Goal: Task Accomplishment & Management: Use online tool/utility

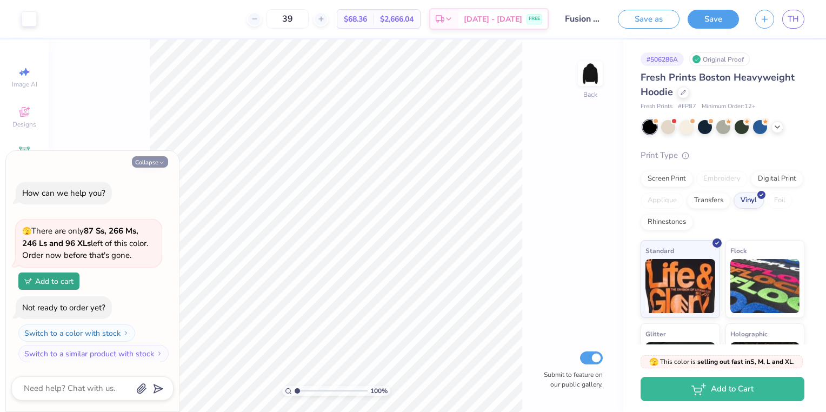
click at [163, 161] on icon "button" at bounding box center [161, 163] width 6 height 6
type textarea "x"
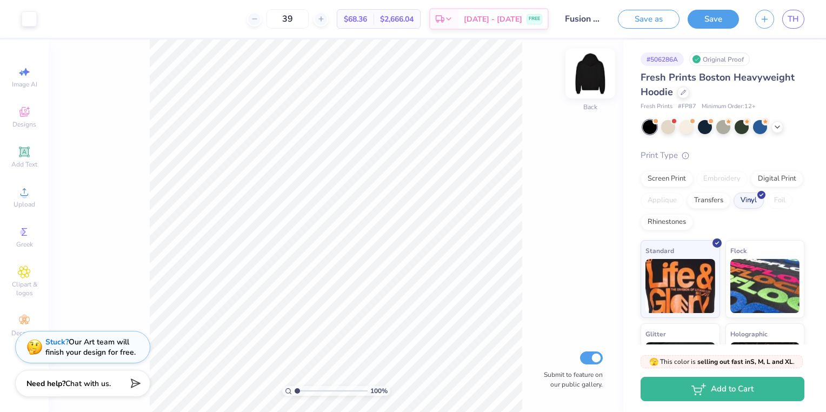
click at [596, 72] on img at bounding box center [590, 73] width 43 height 43
type input "5.00"
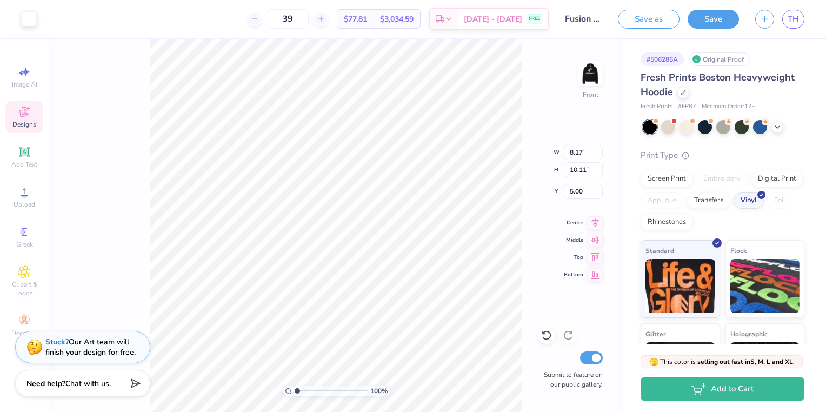
click at [32, 111] on div "Designs" at bounding box center [24, 117] width 38 height 32
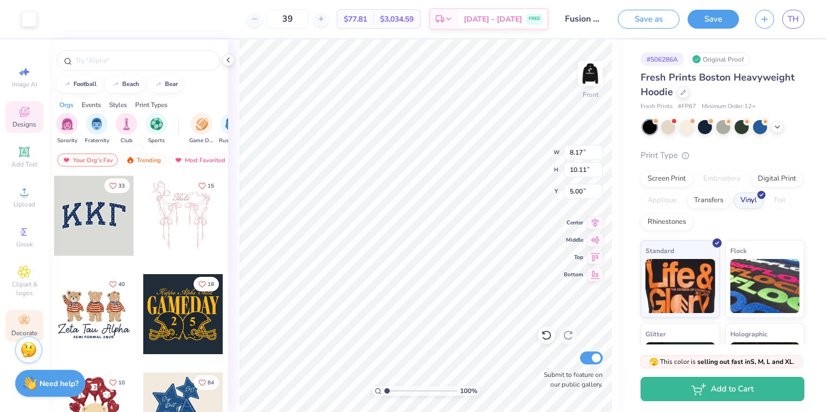
click at [22, 321] on icon at bounding box center [24, 320] width 13 height 13
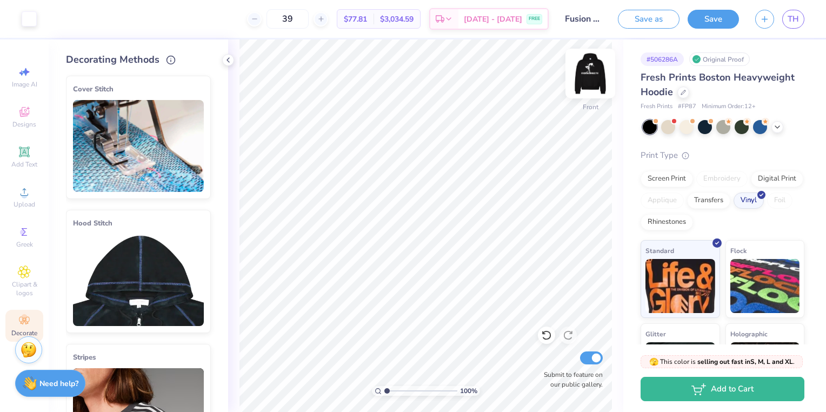
click at [597, 71] on img at bounding box center [590, 73] width 43 height 43
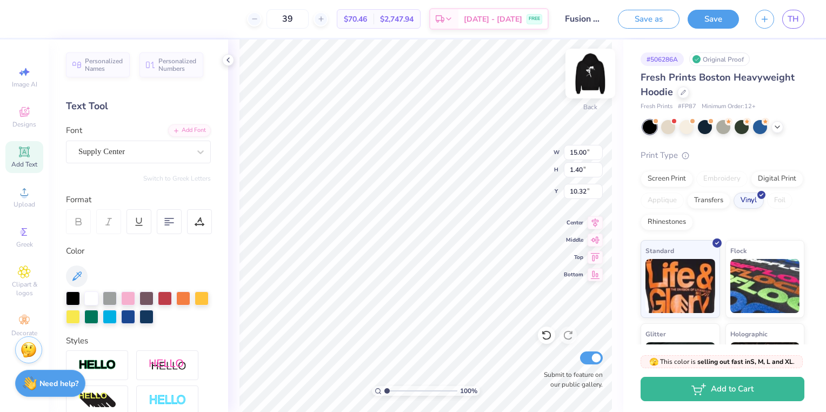
click at [592, 83] on img at bounding box center [590, 73] width 43 height 43
type input "17.67"
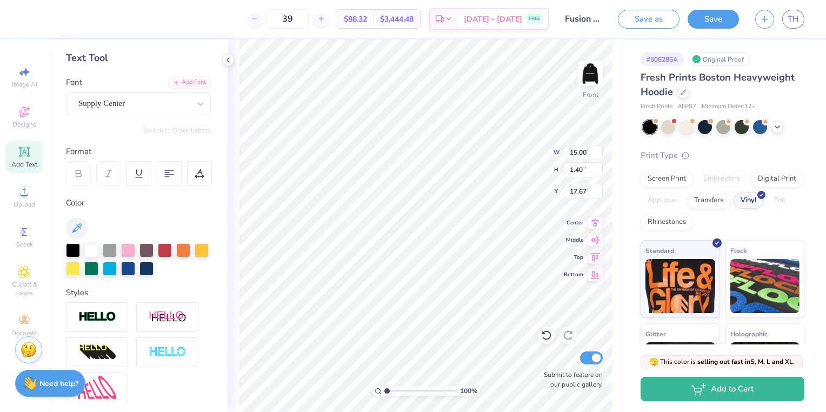
scroll to position [35, 0]
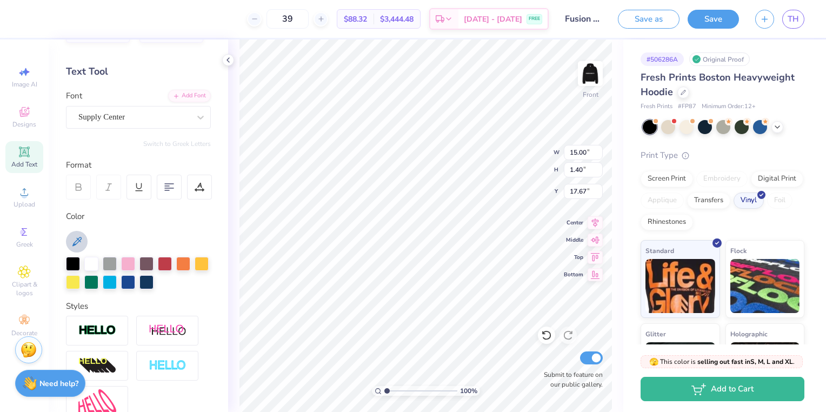
click at [76, 241] on icon at bounding box center [76, 241] width 9 height 9
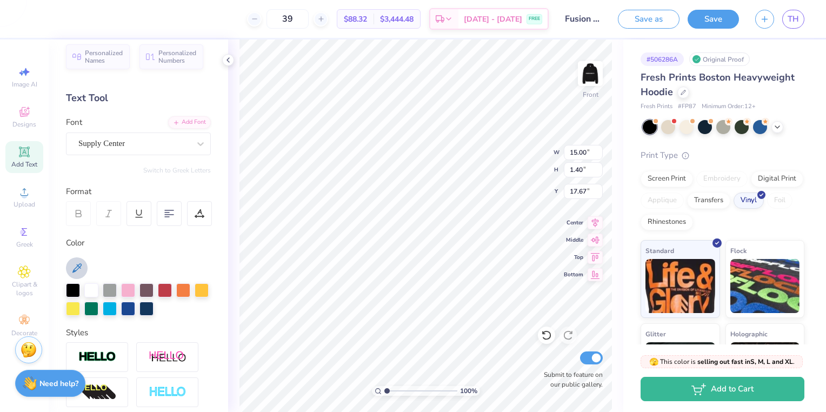
scroll to position [0, 0]
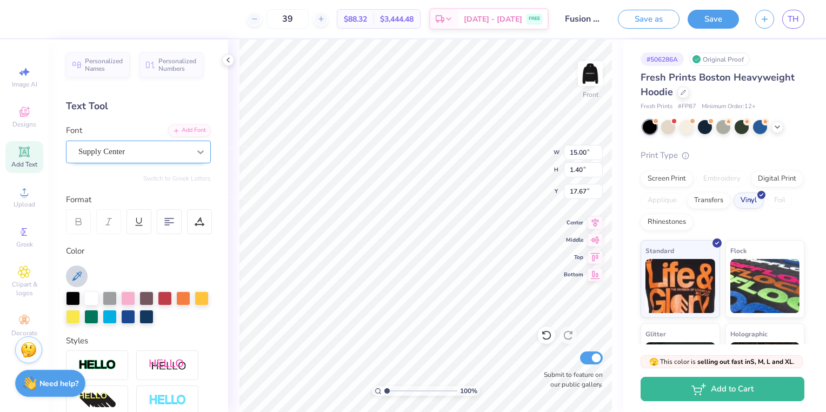
click at [195, 149] on icon at bounding box center [200, 152] width 11 height 11
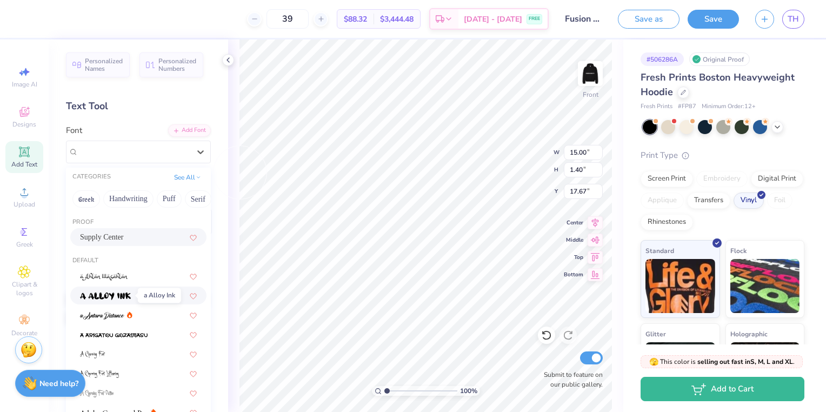
click at [120, 292] on span at bounding box center [105, 295] width 51 height 11
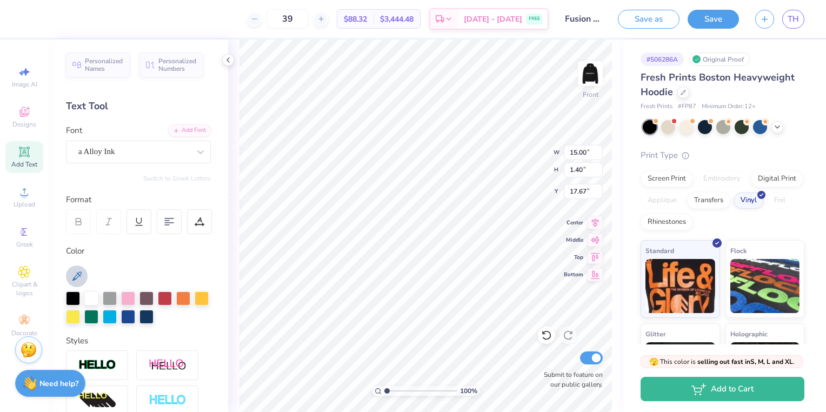
type input "11.09"
type input "1.18"
type input "17.78"
click at [150, 295] on div at bounding box center [147, 297] width 14 height 14
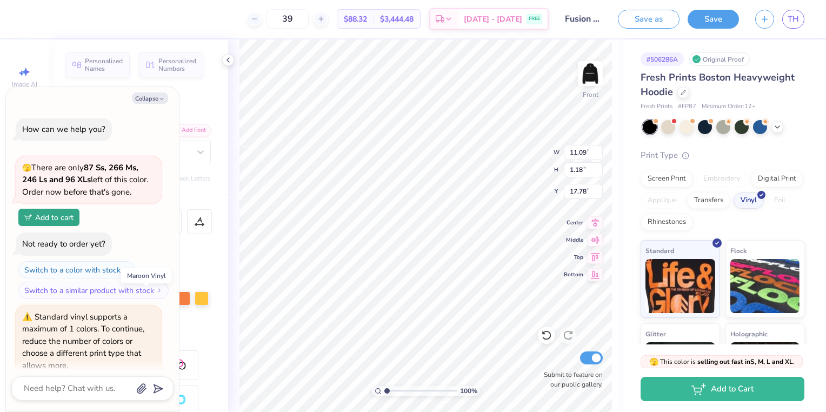
scroll to position [43, 0]
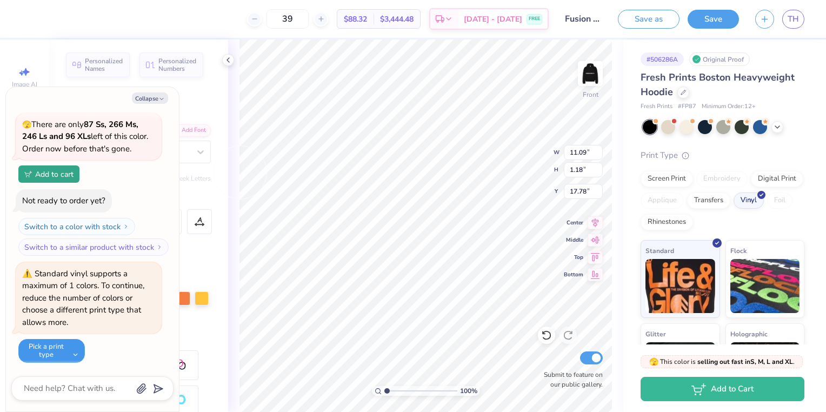
click at [77, 352] on button "Pick a print type" at bounding box center [51, 351] width 67 height 24
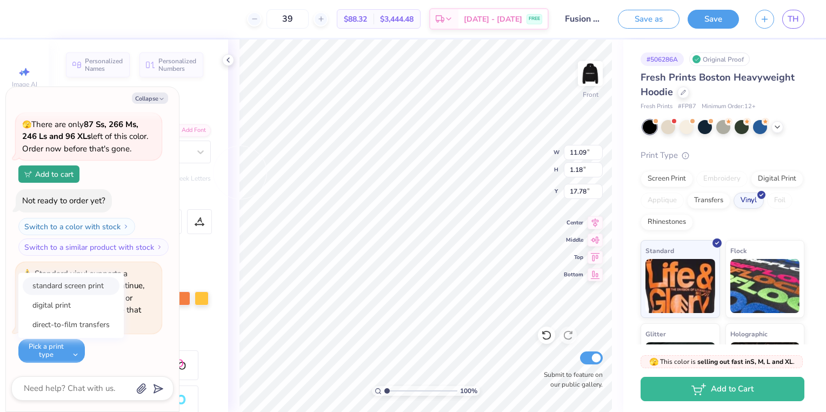
click at [97, 282] on button "standard screen print" at bounding box center [71, 286] width 97 height 18
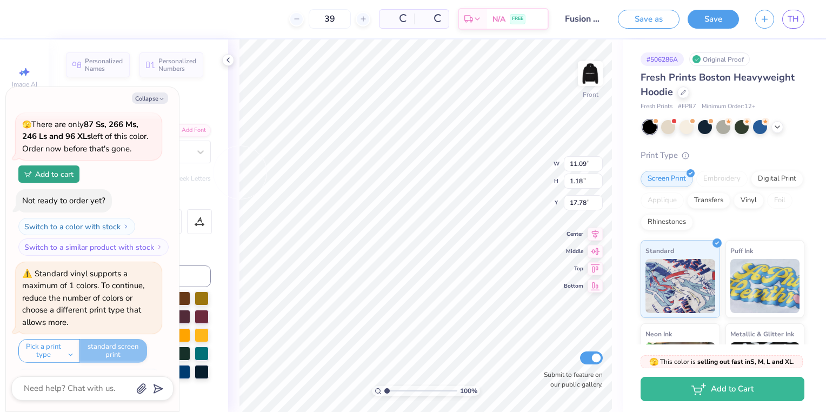
scroll to position [109, 0]
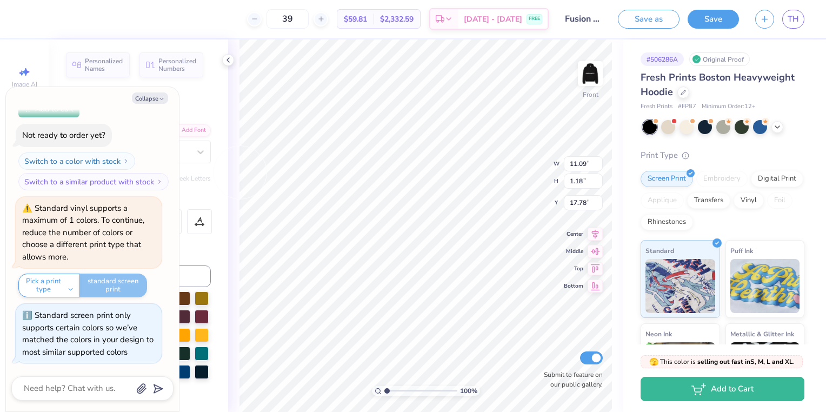
click at [217, 248] on div "Personalized Names Personalized Numbers Text Tool Add Font Font a Alloy Ink Swi…" at bounding box center [139, 225] width 180 height 373
click at [195, 90] on div "Personalized Names Personalized Numbers Text Tool Add Font Font a Alloy Ink Swi…" at bounding box center [139, 225] width 180 height 373
click at [149, 102] on button "Collapse" at bounding box center [150, 97] width 36 height 11
type textarea "x"
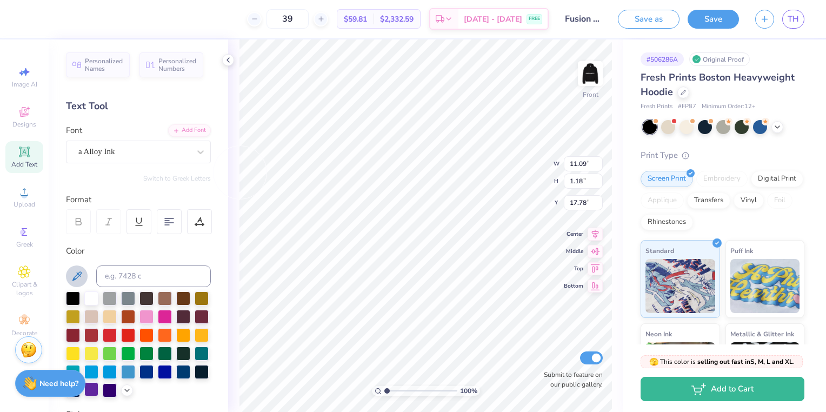
click at [98, 387] on div at bounding box center [91, 389] width 14 height 14
click at [195, 155] on icon at bounding box center [200, 152] width 11 height 11
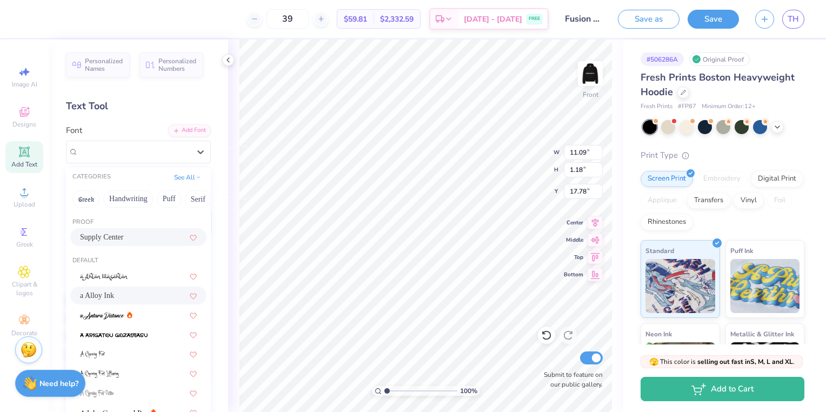
click at [147, 230] on div "Supply Center" at bounding box center [138, 237] width 136 height 18
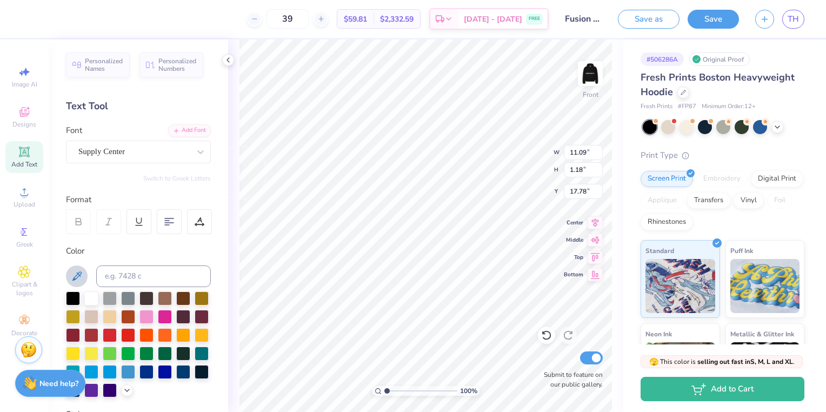
type input "15.00"
type input "1.40"
type input "17.67"
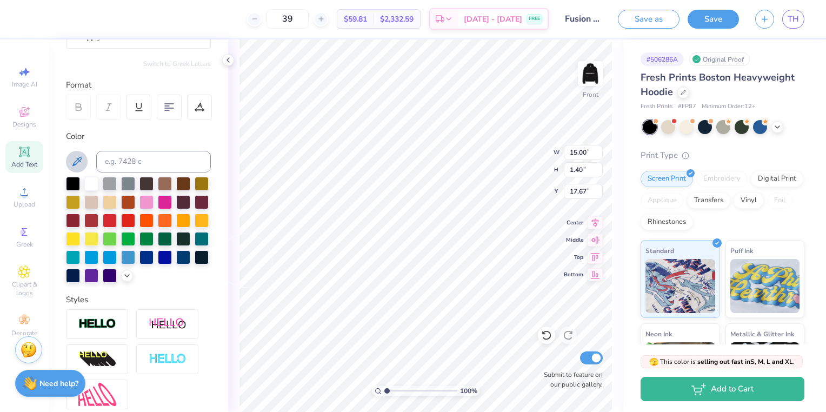
scroll to position [119, 0]
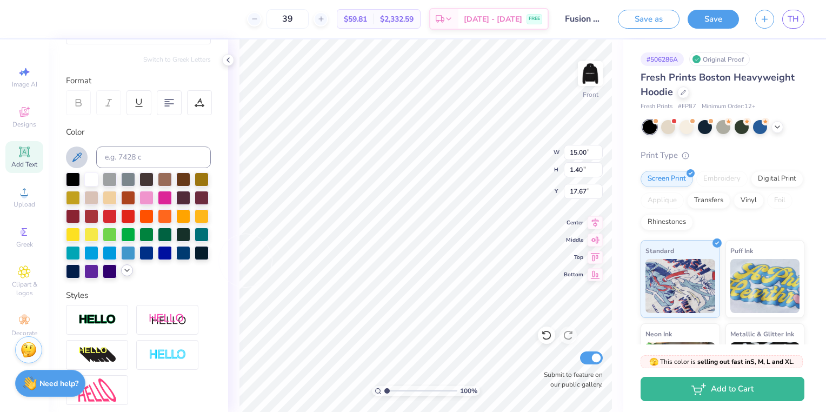
click at [123, 275] on icon at bounding box center [127, 270] width 9 height 9
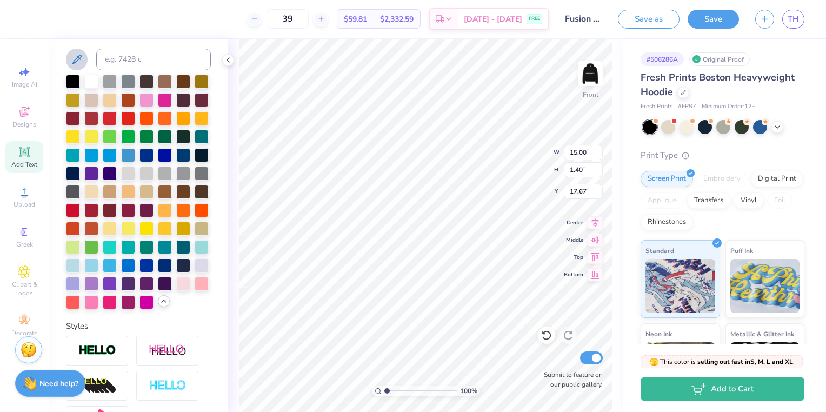
scroll to position [268, 0]
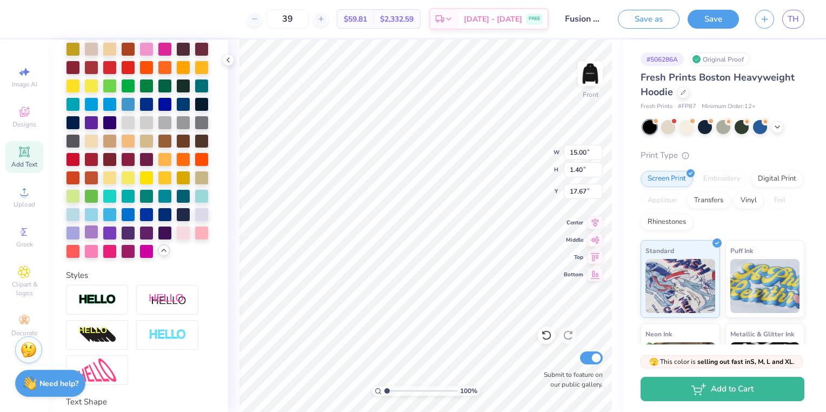
click at [98, 239] on div at bounding box center [91, 232] width 14 height 14
click at [117, 239] on div at bounding box center [110, 232] width 14 height 14
click at [98, 239] on div at bounding box center [91, 232] width 14 height 14
type input "11.09"
type input "1.16"
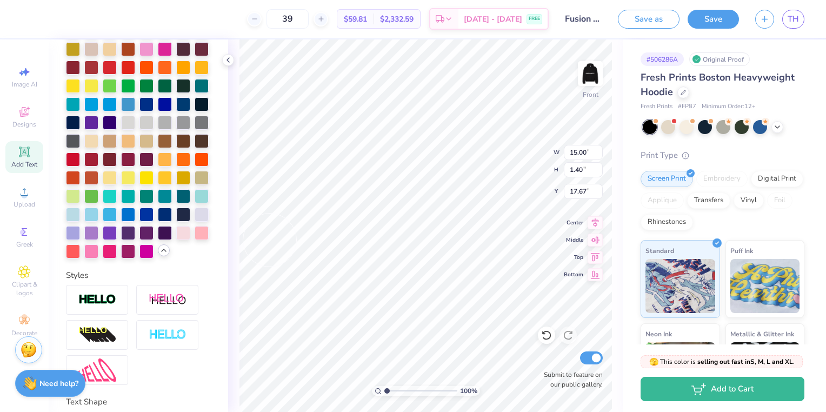
type input "17.79"
type input "16.44"
type input "8.17"
type input "10.11"
type input "5.41"
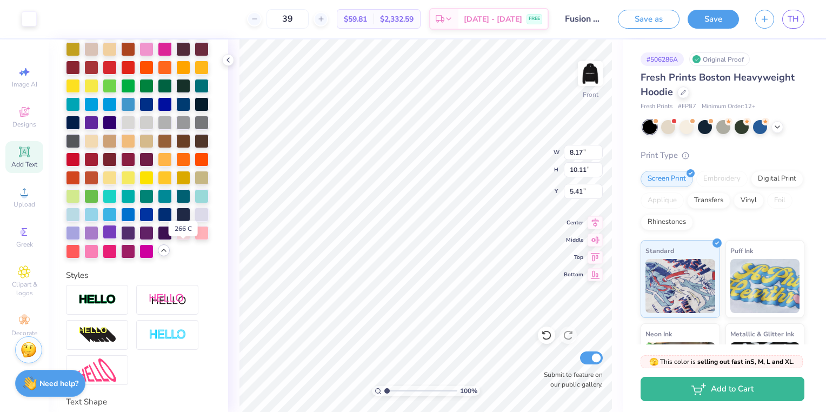
click at [117, 239] on div at bounding box center [110, 232] width 14 height 14
click at [98, 239] on div at bounding box center [91, 232] width 14 height 14
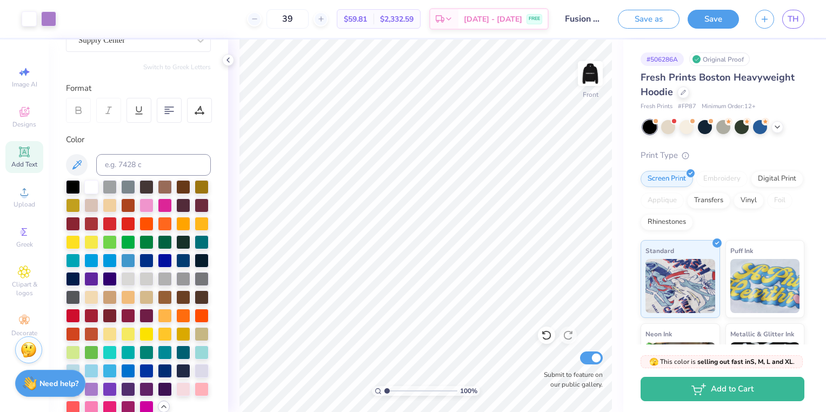
scroll to position [0, 0]
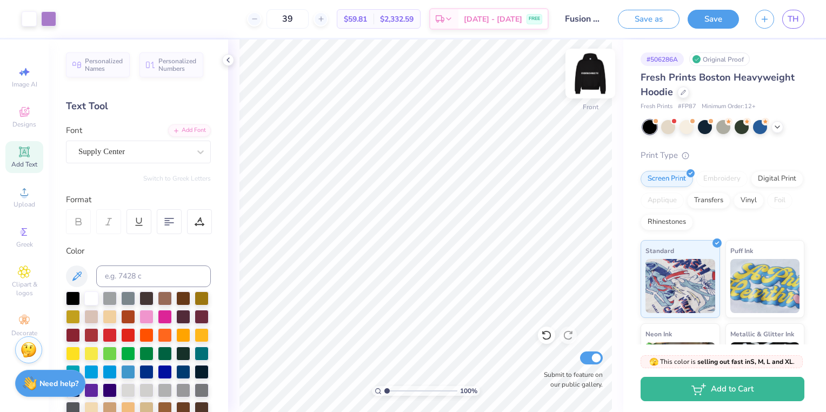
click at [587, 83] on img at bounding box center [590, 73] width 43 height 43
type textarea "TU"
type textarea "T"
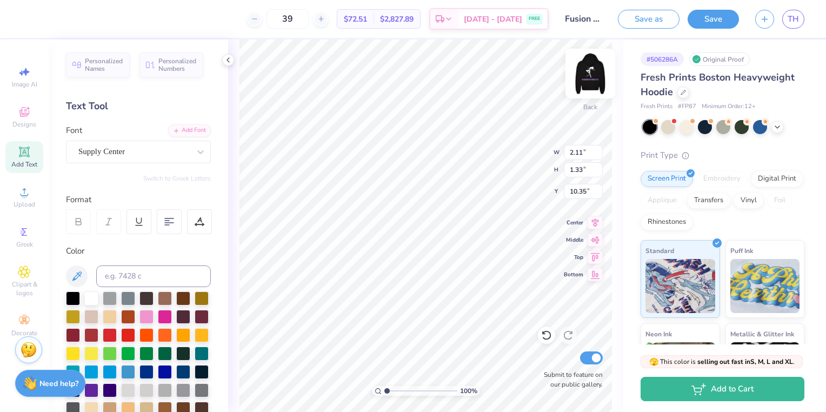
scroll to position [9, 3]
type textarea "S"
click at [682, 92] on icon at bounding box center [683, 91] width 4 height 4
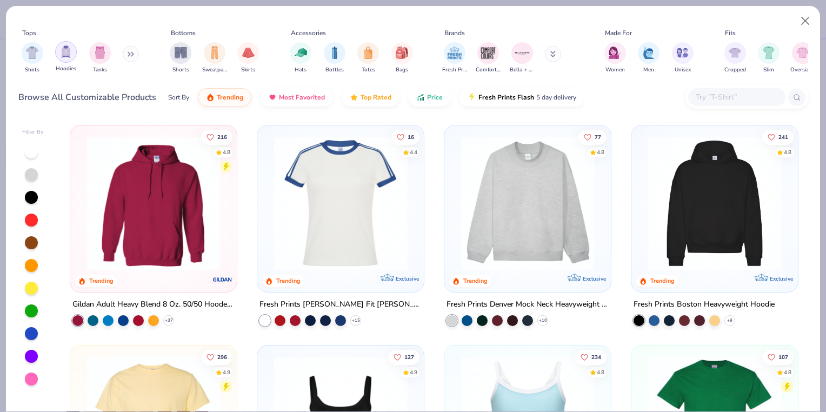
click at [68, 62] on div "filter for Hoodies" at bounding box center [66, 52] width 22 height 22
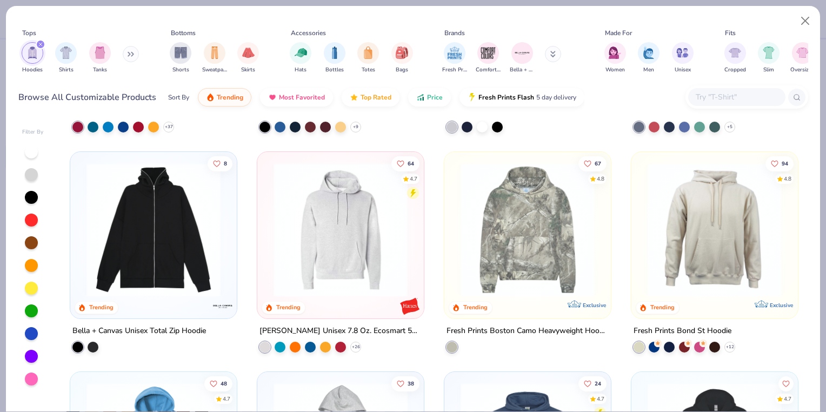
scroll to position [219, 0]
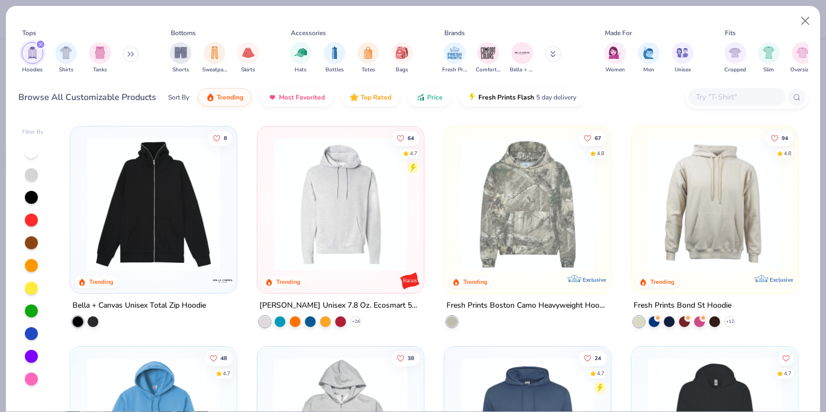
drag, startPoint x: 811, startPoint y: 206, endPoint x: 816, endPoint y: 236, distance: 30.8
click at [816, 236] on div "Filter By 216 4.8 Trending Gildan Adult Heavy Blend 8 Oz. 50/50 Hooded Sweatshi…" at bounding box center [413, 264] width 814 height 295
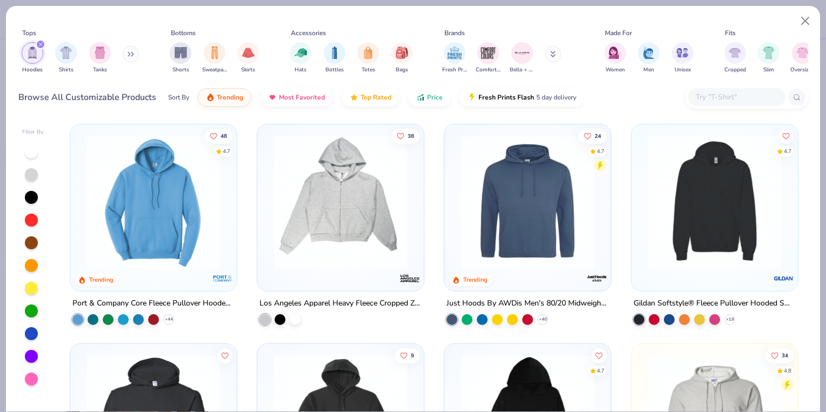
scroll to position [429, 0]
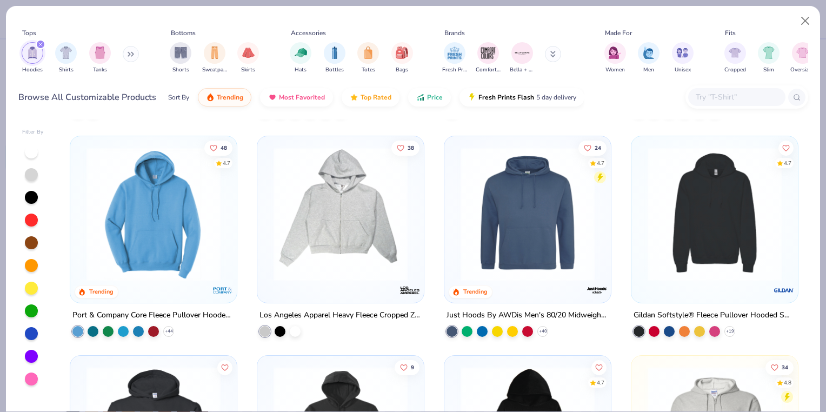
click at [313, 247] on img at bounding box center [340, 214] width 145 height 134
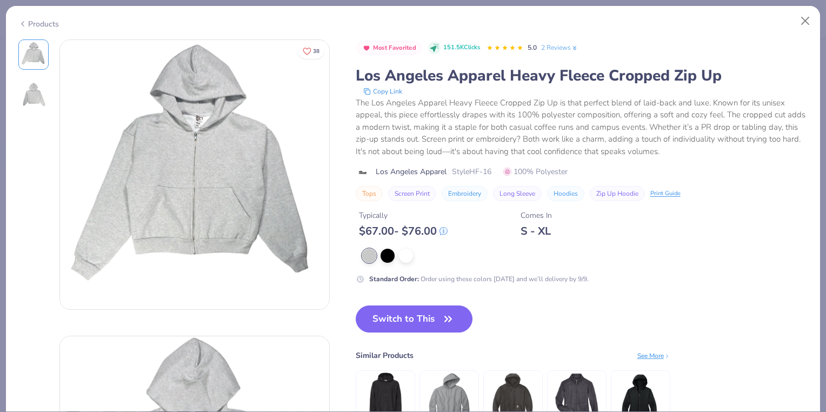
click at [817, 21] on div "Products" at bounding box center [413, 20] width 814 height 28
click at [805, 21] on button "Close" at bounding box center [806, 21] width 21 height 21
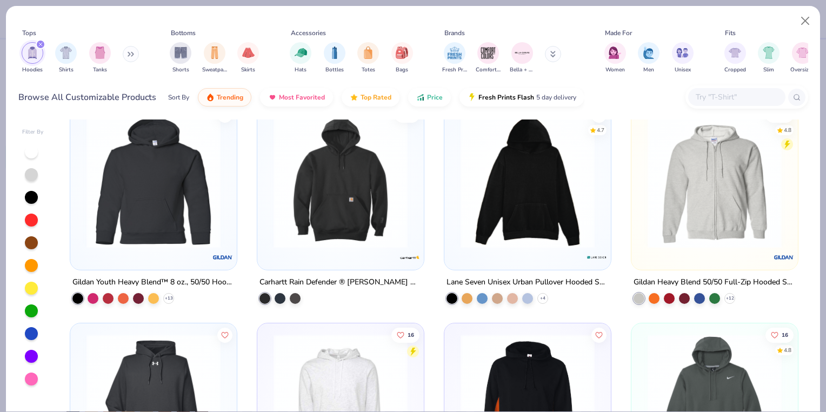
scroll to position [674, 0]
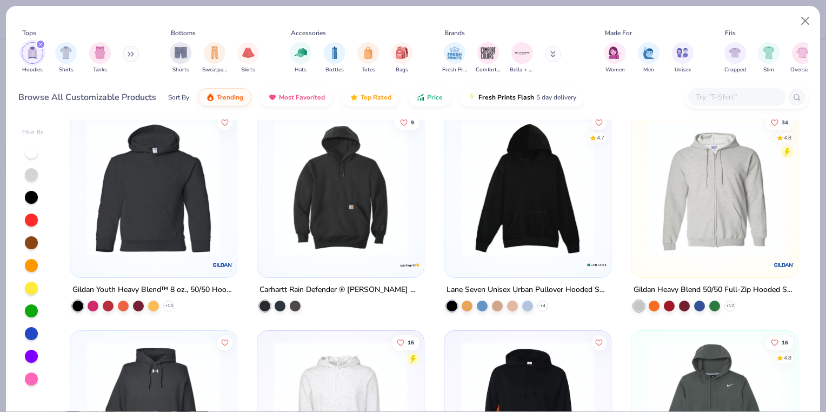
click at [739, 196] on img at bounding box center [714, 189] width 145 height 134
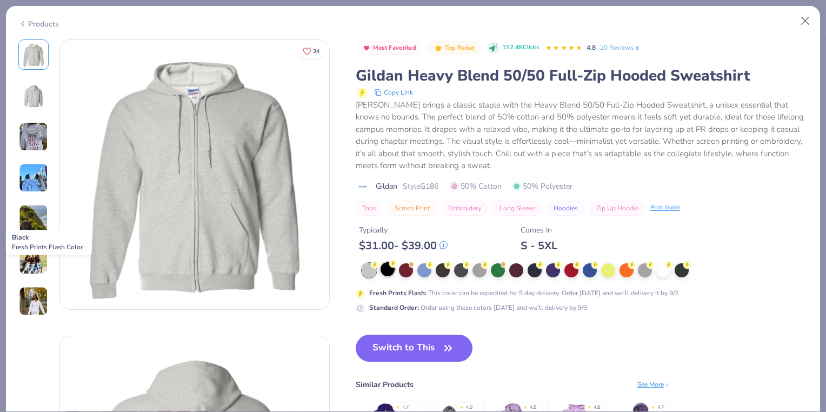
click at [386, 271] on div at bounding box center [388, 269] width 14 height 14
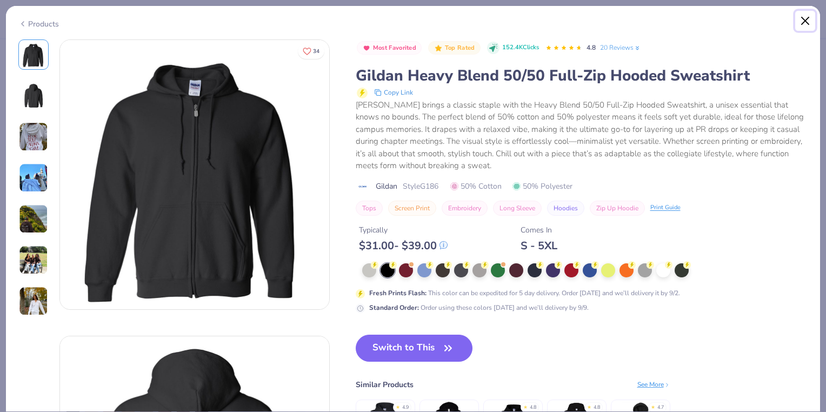
click at [801, 17] on button "Close" at bounding box center [806, 21] width 21 height 21
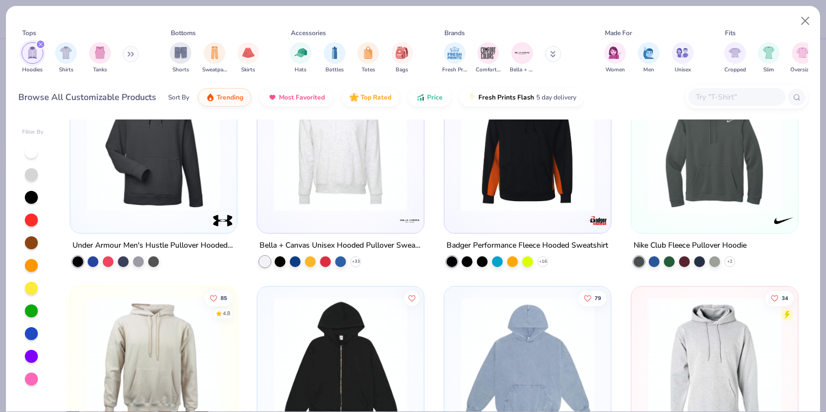
scroll to position [1084, 0]
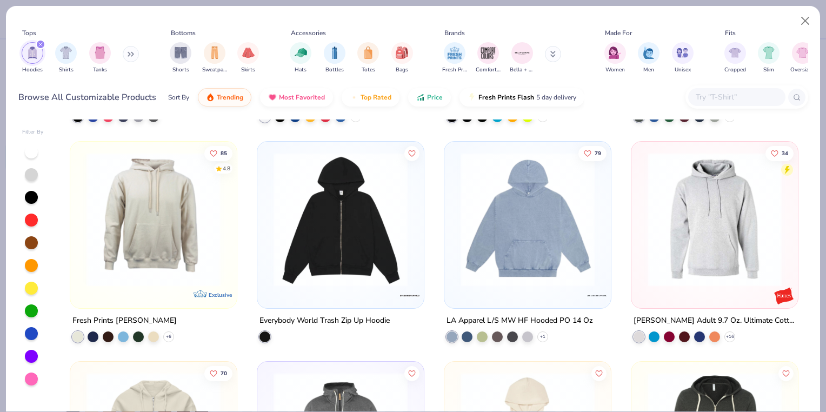
click at [335, 226] on img at bounding box center [340, 220] width 145 height 134
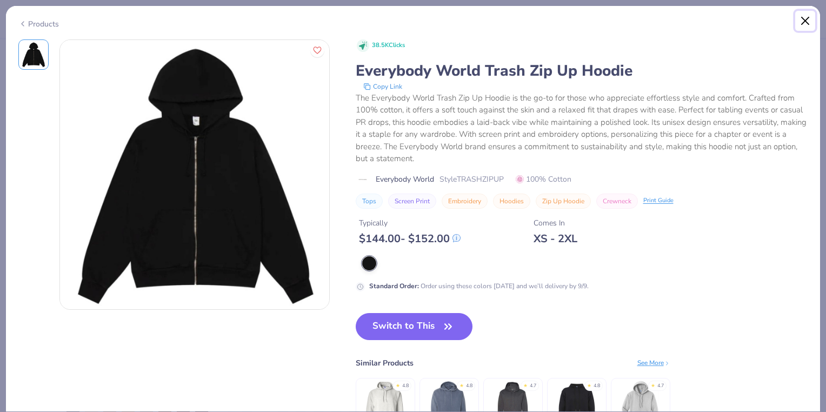
click at [807, 19] on button "Close" at bounding box center [806, 21] width 21 height 21
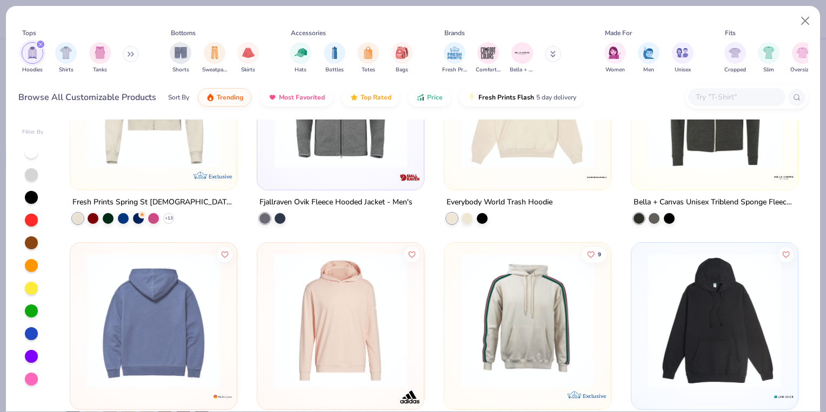
scroll to position [1410, 0]
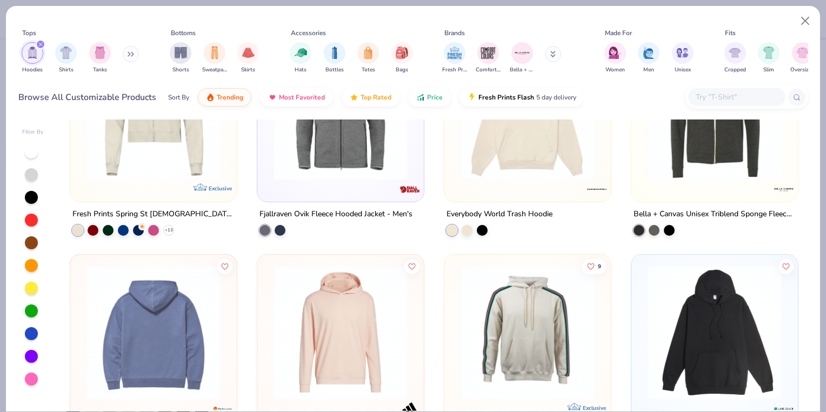
click at [713, 167] on img at bounding box center [714, 112] width 145 height 134
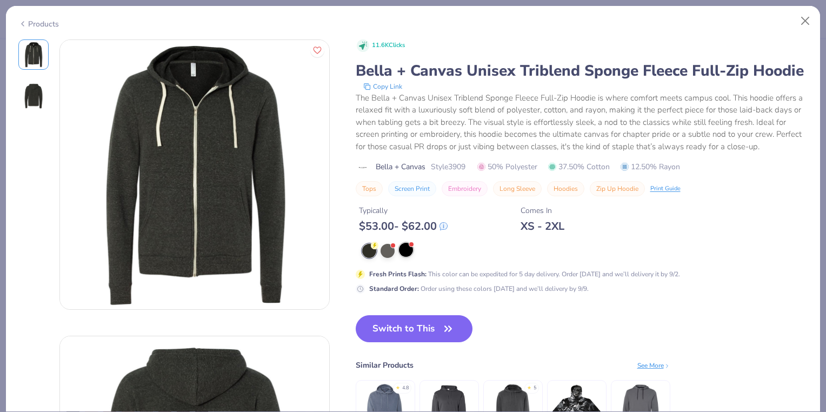
click at [404, 257] on div at bounding box center [406, 250] width 14 height 14
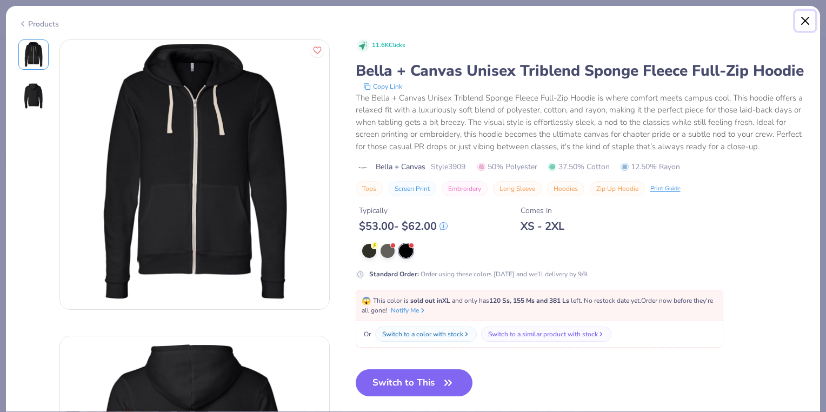
click at [803, 18] on button "Close" at bounding box center [806, 21] width 21 height 21
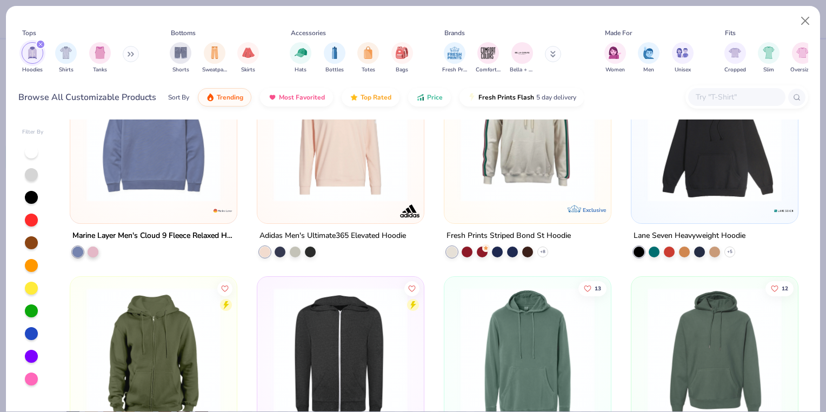
scroll to position [1785, 0]
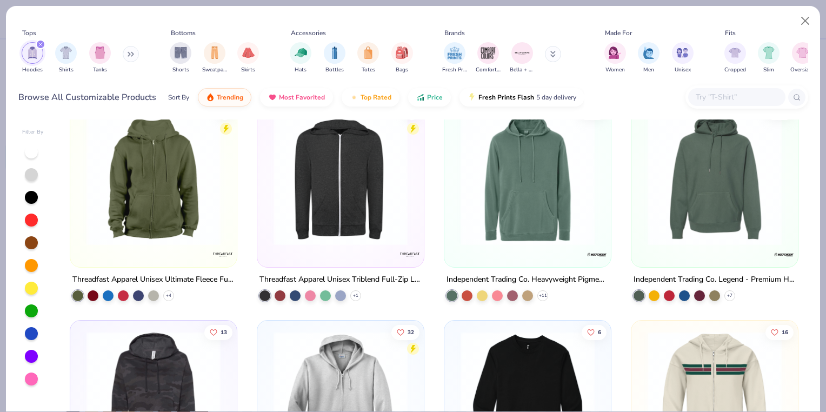
click at [149, 176] on img at bounding box center [153, 178] width 145 height 134
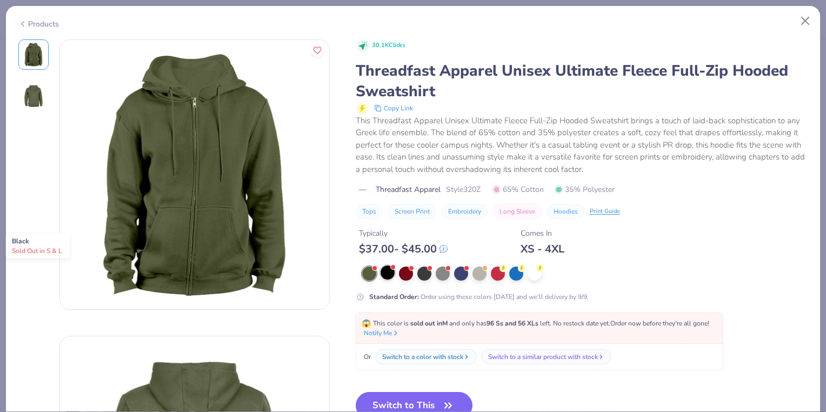
click at [387, 275] on div at bounding box center [388, 273] width 14 height 14
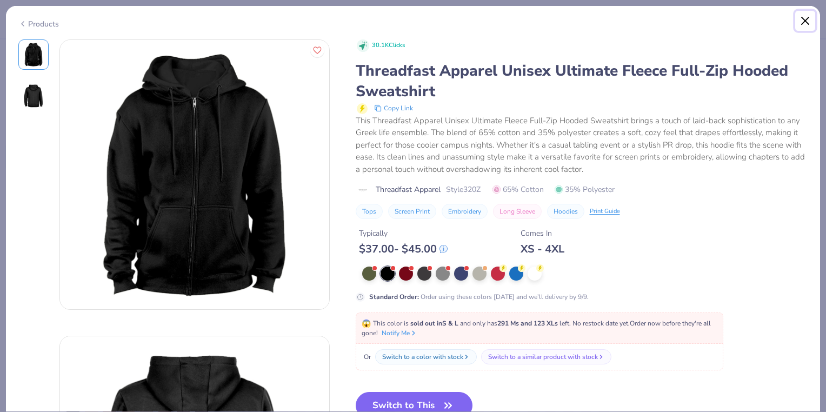
click at [805, 25] on button "Close" at bounding box center [806, 21] width 21 height 21
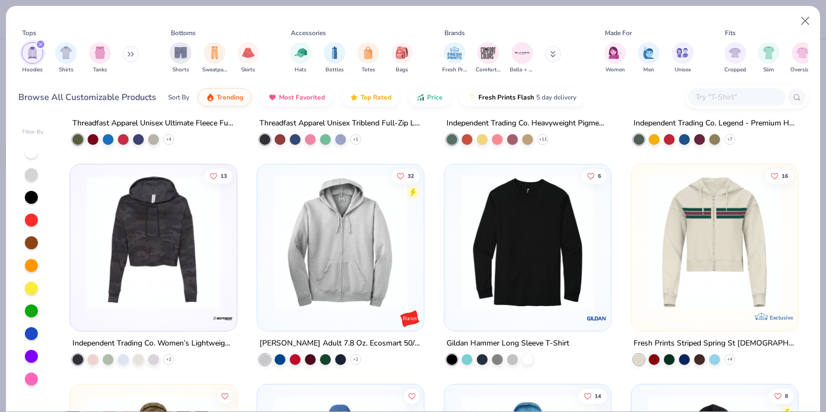
scroll to position [1986, 0]
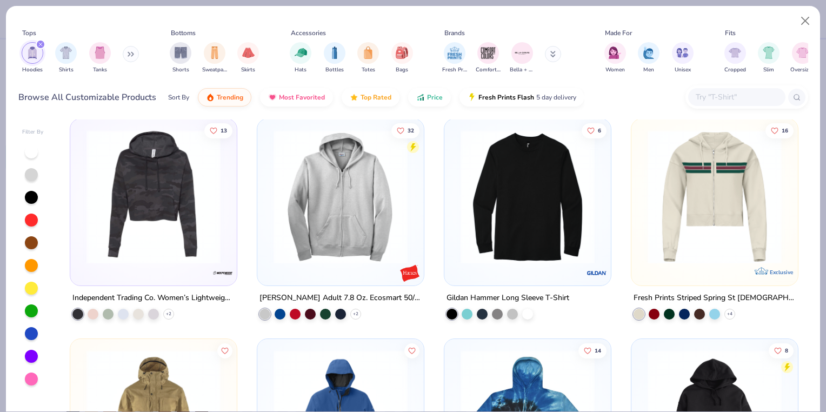
click at [345, 206] on img at bounding box center [340, 197] width 145 height 134
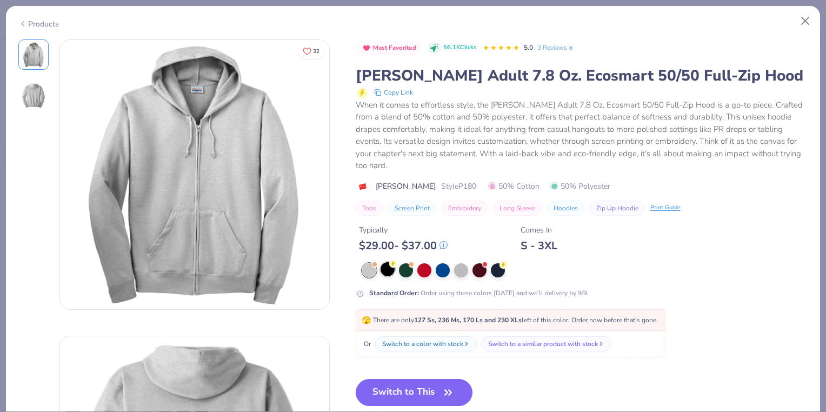
click at [390, 276] on div at bounding box center [575, 270] width 426 height 14
click at [389, 271] on div at bounding box center [388, 269] width 14 height 14
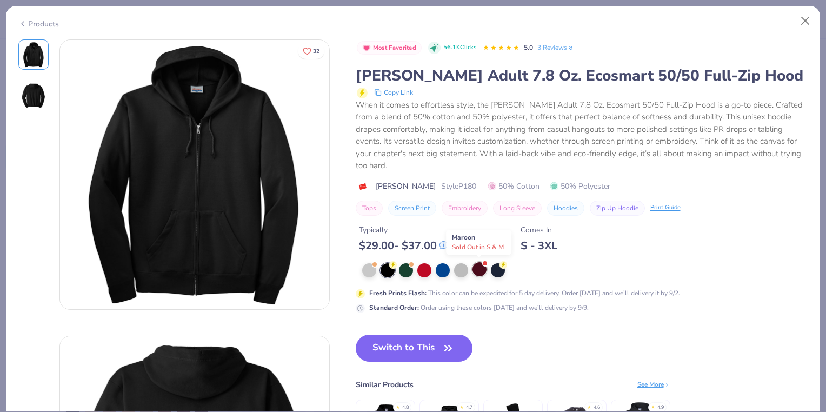
click at [478, 267] on div at bounding box center [480, 269] width 14 height 14
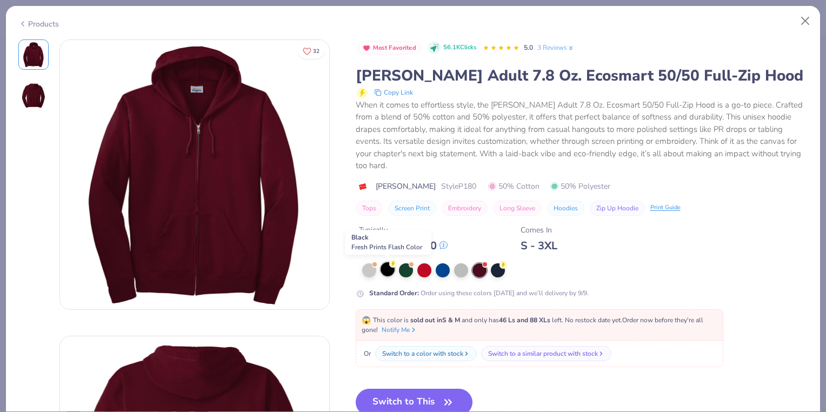
click at [388, 274] on div at bounding box center [388, 269] width 14 height 14
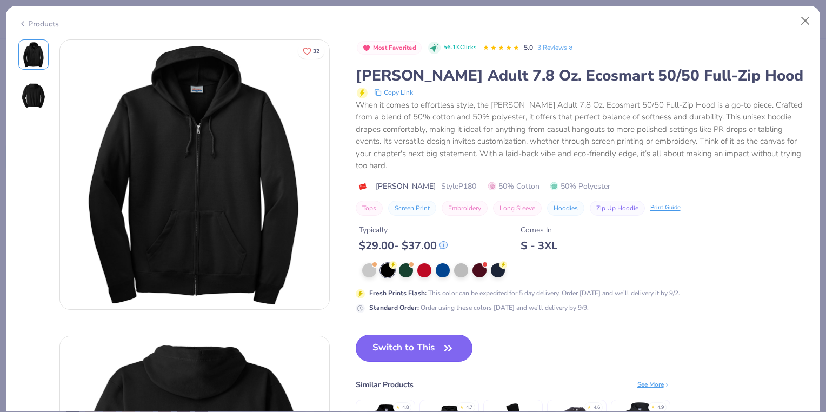
click at [428, 351] on button "Switch to This" at bounding box center [414, 348] width 117 height 27
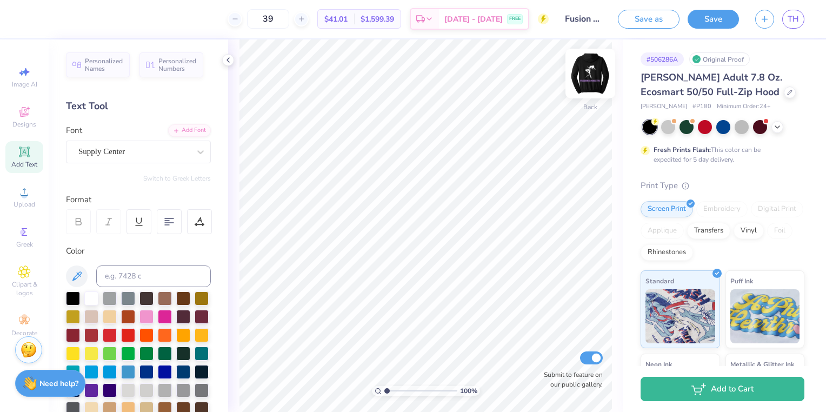
click at [571, 83] on img at bounding box center [590, 73] width 43 height 43
click at [584, 80] on img at bounding box center [590, 73] width 43 height 43
click at [584, 80] on img at bounding box center [591, 74] width 22 height 22
type input "17.78"
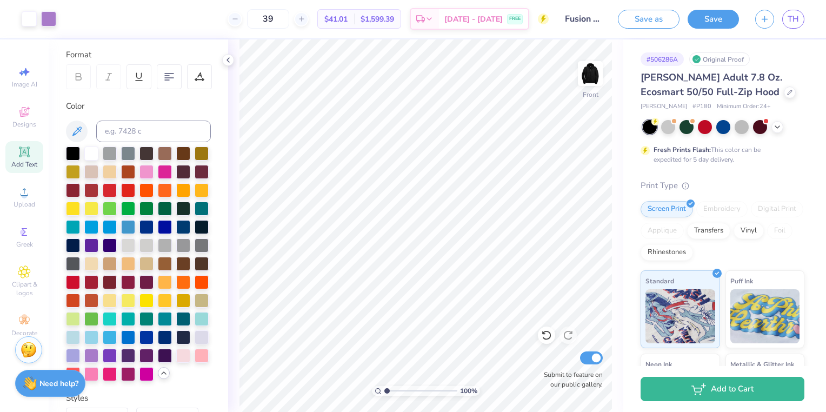
scroll to position [156, 0]
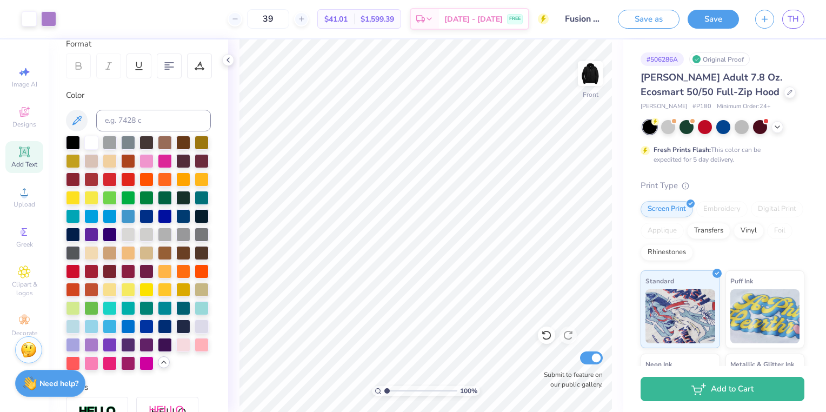
click at [27, 167] on span "Add Text" at bounding box center [24, 164] width 26 height 9
click at [22, 107] on icon at bounding box center [24, 111] width 13 height 13
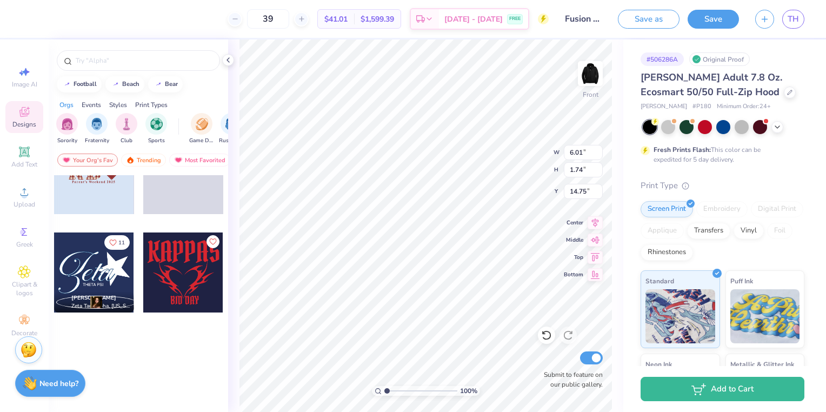
scroll to position [1379, 0]
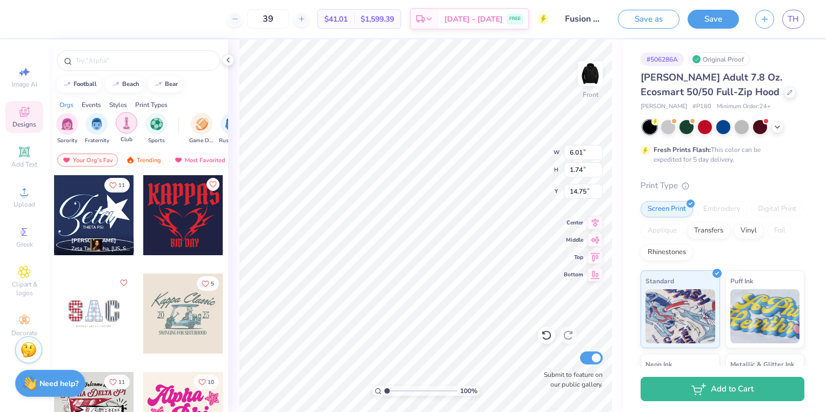
click at [131, 125] on img "filter for Club" at bounding box center [127, 123] width 12 height 12
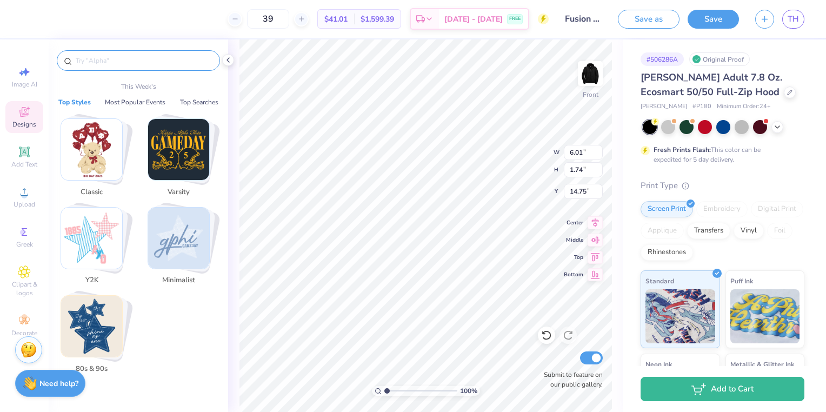
click at [112, 59] on input "text" at bounding box center [144, 60] width 138 height 11
click at [96, 148] on img "Stack Card Button Classic" at bounding box center [91, 149] width 61 height 61
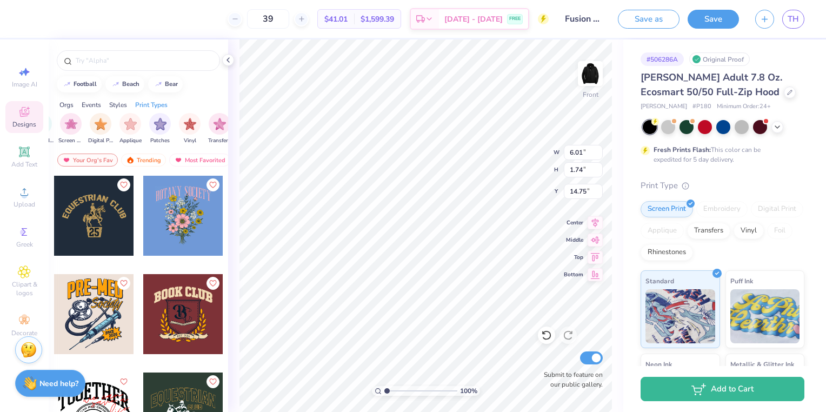
scroll to position [0, 912]
click at [97, 117] on img "filter for Digital Print" at bounding box center [95, 123] width 12 height 12
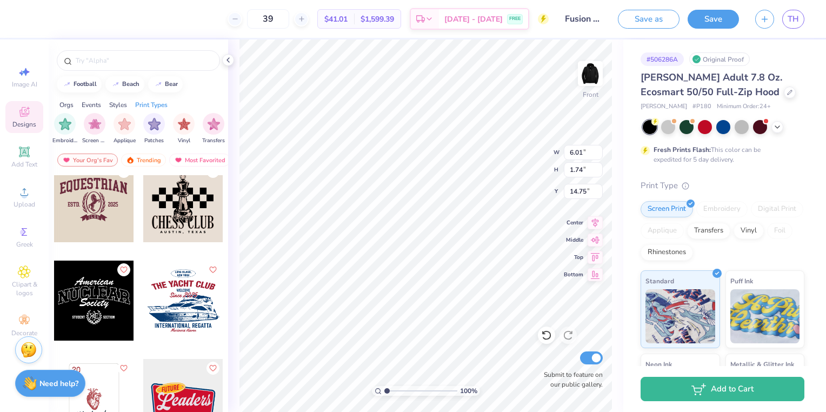
scroll to position [1016, 0]
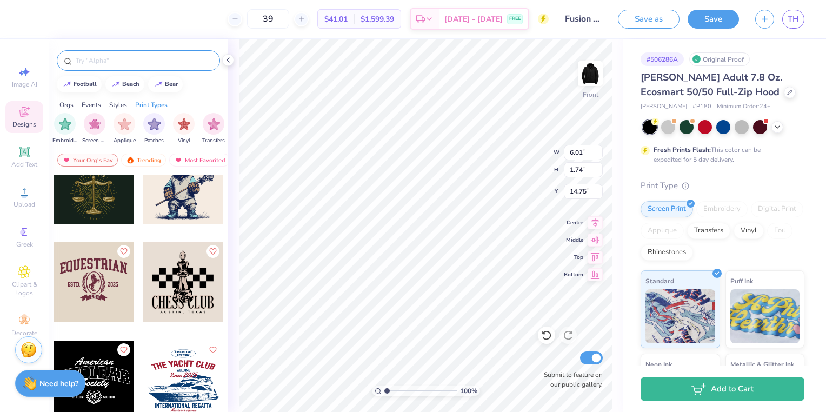
click at [89, 54] on div at bounding box center [138, 60] width 163 height 21
click at [91, 57] on input "text" at bounding box center [144, 60] width 138 height 11
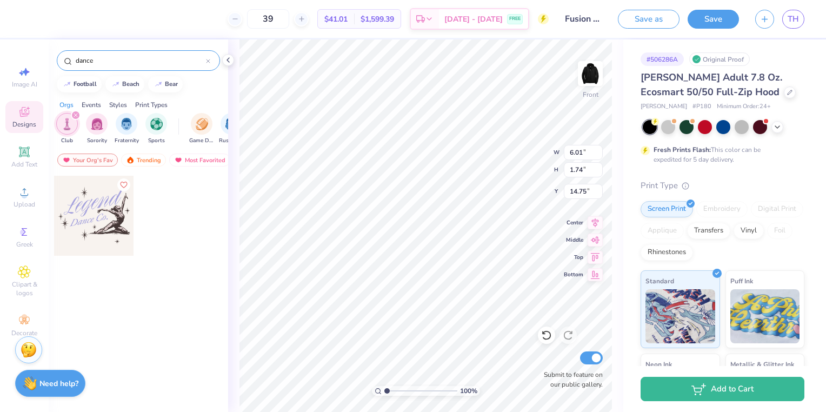
click at [103, 65] on input "dance" at bounding box center [140, 60] width 131 height 11
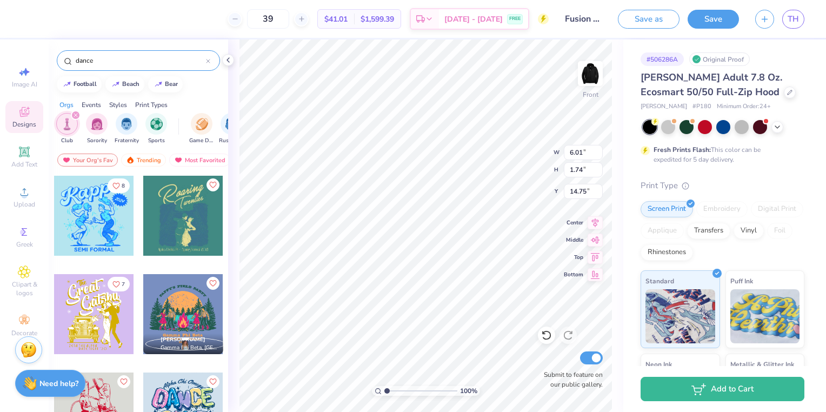
click at [81, 59] on input "dance" at bounding box center [140, 60] width 131 height 11
click at [88, 58] on input "dance" at bounding box center [140, 60] width 131 height 11
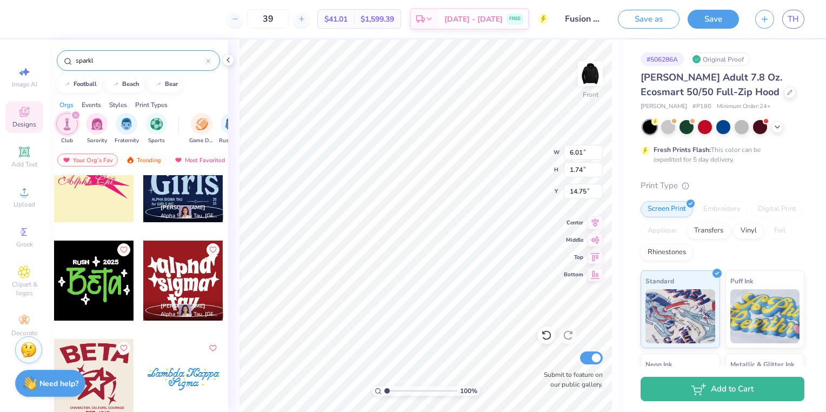
scroll to position [1085, 0]
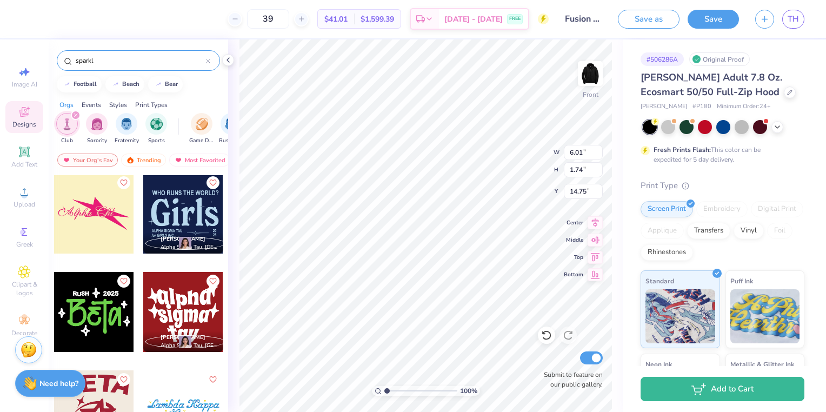
type input "sparkl"
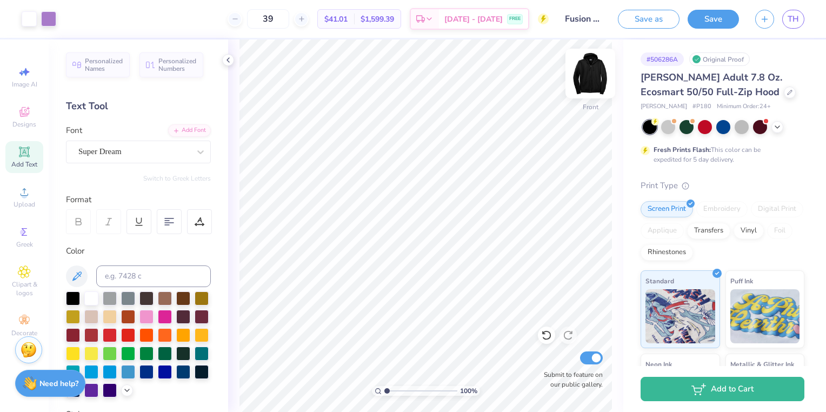
click at [591, 71] on img at bounding box center [590, 73] width 43 height 43
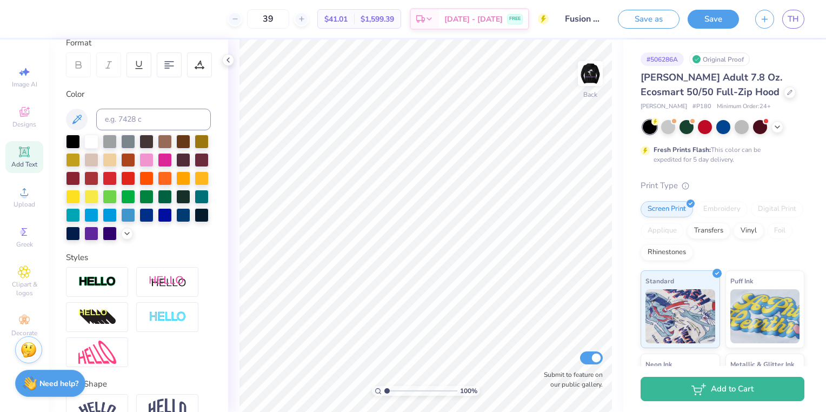
scroll to position [143, 0]
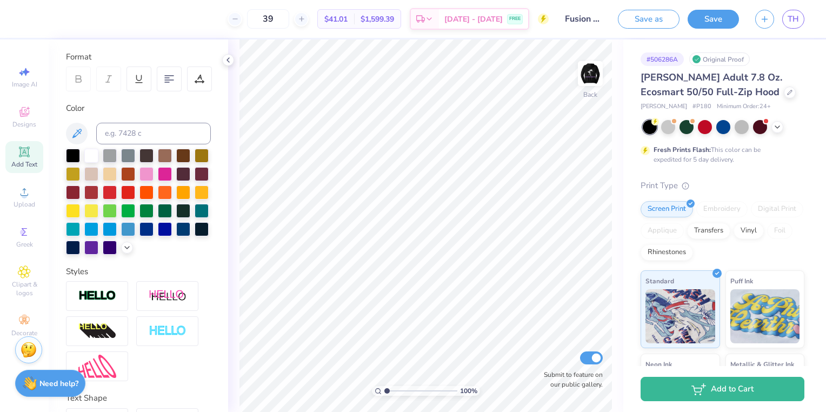
click at [21, 144] on div "Add Text" at bounding box center [24, 157] width 38 height 32
type textarea "T"
click at [226, 198] on div "Personalized Names Personalized Numbers Text Tool Add Font Font Super Dream Swi…" at bounding box center [139, 225] width 180 height 373
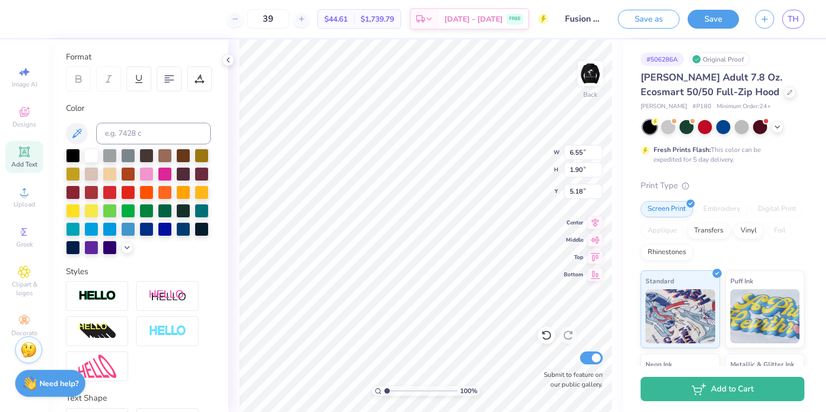
scroll to position [142, 0]
drag, startPoint x: 217, startPoint y: 210, endPoint x: 221, endPoint y: 157, distance: 53.7
click at [221, 157] on div "Personalized Names Personalized Numbers Text Tool Add Font Font Super Dream Swi…" at bounding box center [139, 225] width 180 height 373
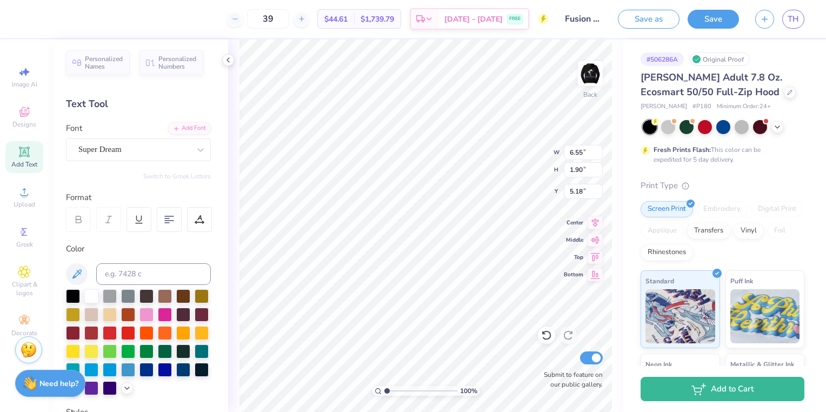
scroll to position [0, 0]
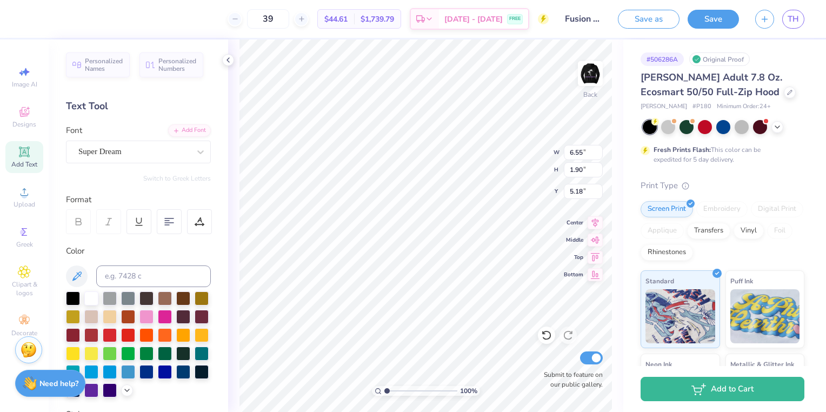
type textarea "FDT 25/26"
click at [106, 70] on span "Personalized Names" at bounding box center [104, 63] width 38 height 15
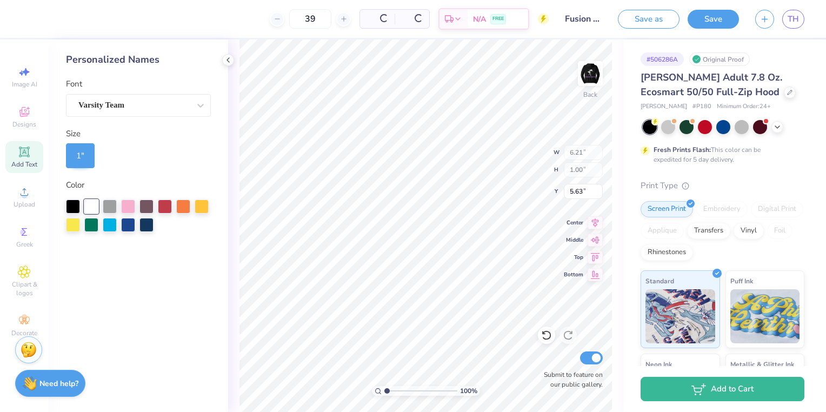
type input "6.21"
type input "1.00"
type input "5.63"
click at [82, 152] on div "1 "" at bounding box center [80, 155] width 29 height 25
type input "4.84"
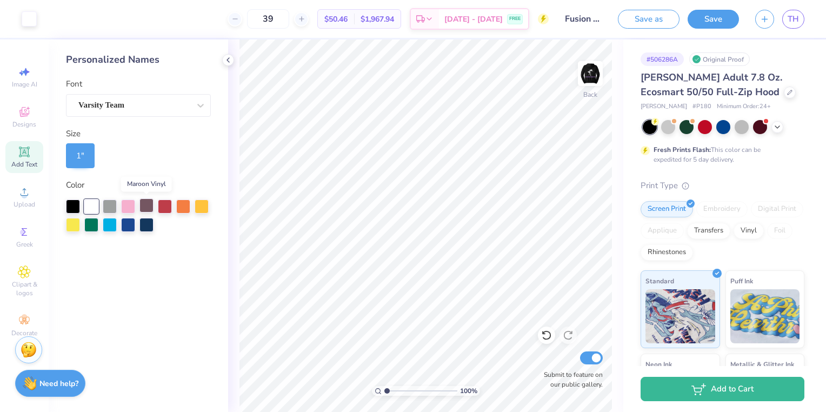
click at [150, 210] on div at bounding box center [147, 205] width 14 height 14
click at [95, 208] on div at bounding box center [91, 205] width 14 height 14
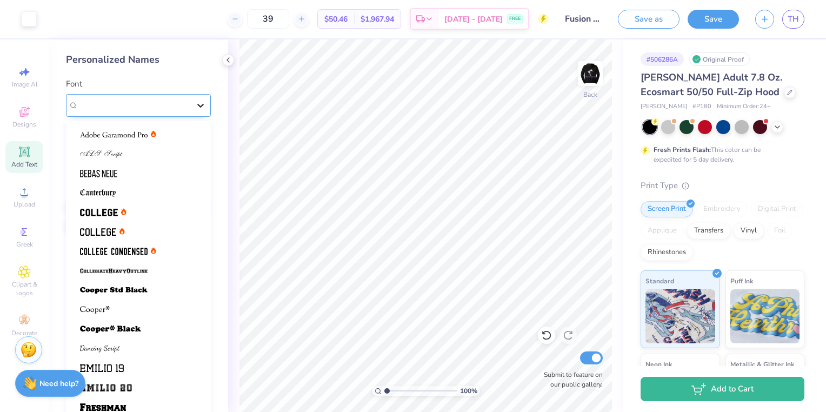
click at [197, 110] on icon at bounding box center [200, 105] width 11 height 11
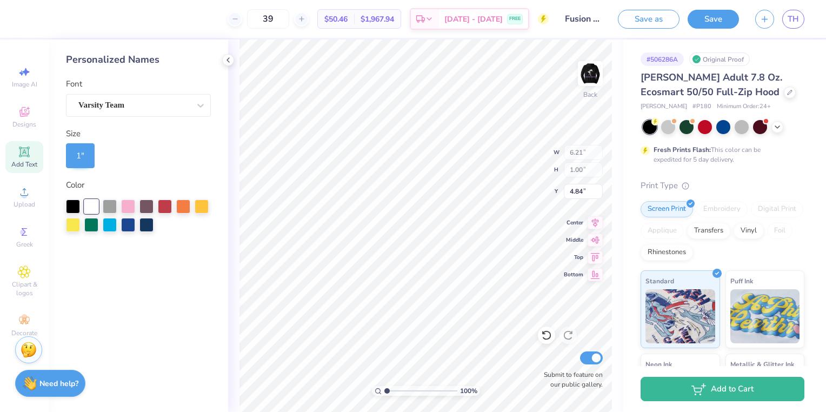
type input "2.50"
click at [597, 78] on img at bounding box center [590, 73] width 43 height 43
click at [710, 16] on button "Save" at bounding box center [713, 17] width 51 height 19
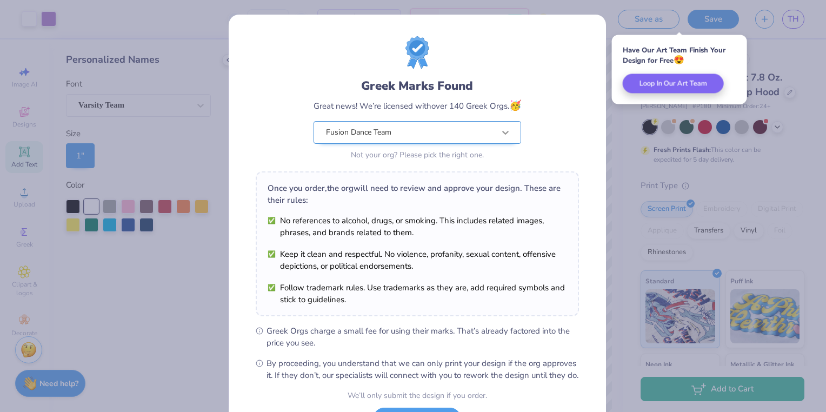
click at [500, 132] on icon at bounding box center [505, 132] width 11 height 11
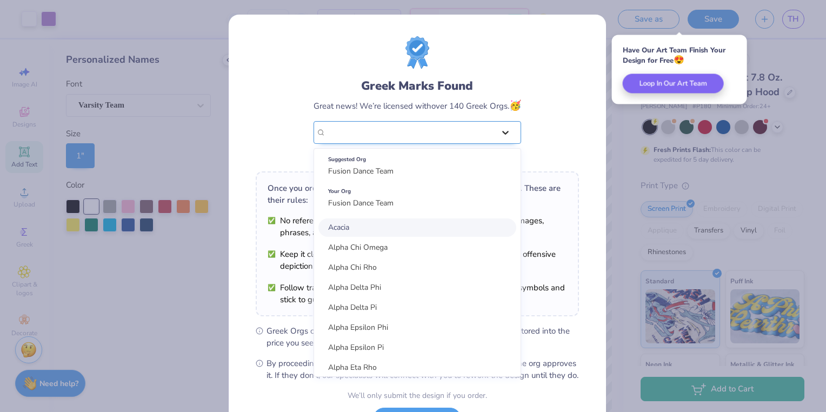
click at [500, 132] on icon at bounding box center [505, 132] width 11 height 11
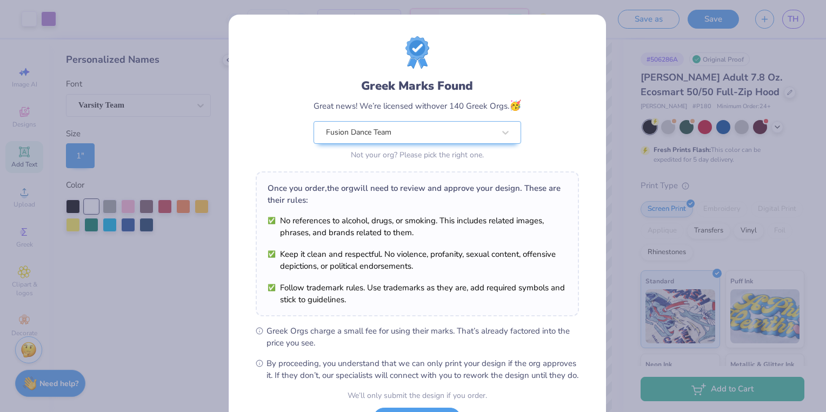
click at [627, 98] on div "Greek Marks Found Great news! We’re licensed with over 140 Greek Orgs. 🥳 Fusion…" at bounding box center [413, 206] width 826 height 412
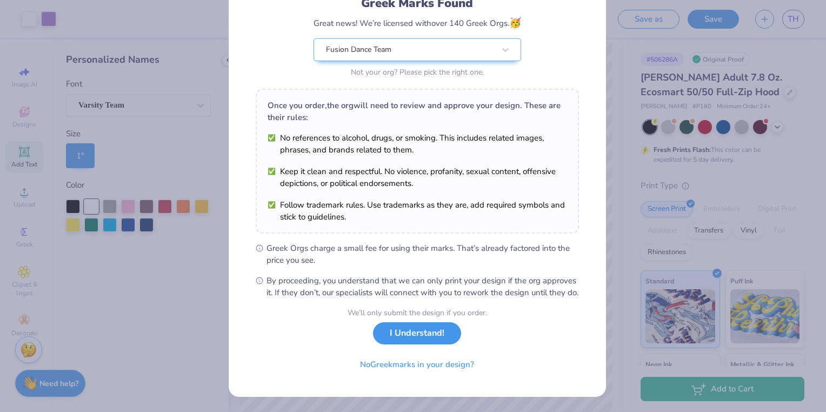
click at [399, 336] on button "I Understand!" at bounding box center [417, 333] width 88 height 22
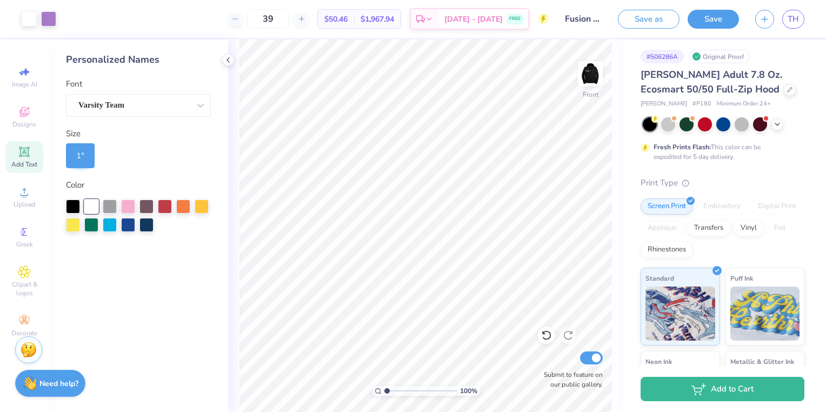
scroll to position [0, 0]
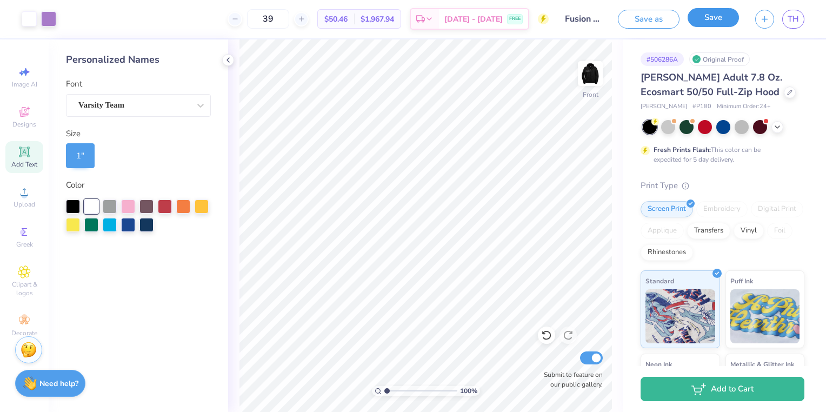
click at [718, 10] on button "Save" at bounding box center [713, 17] width 51 height 19
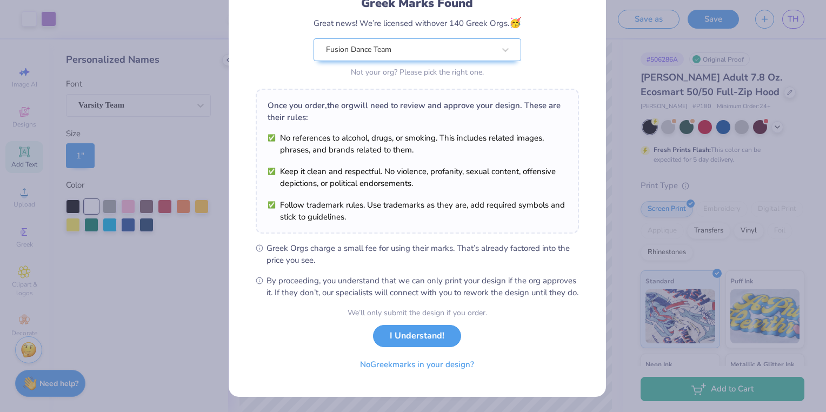
scroll to position [93, 0]
click at [436, 328] on button "I Understand!" at bounding box center [417, 333] width 88 height 22
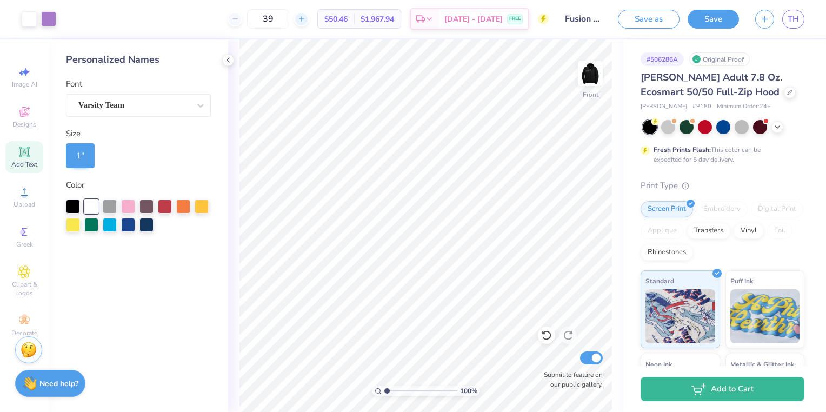
click at [309, 23] on div at bounding box center [301, 19] width 15 height 15
click at [309, 23] on div "43" at bounding box center [268, 18] width 81 height 19
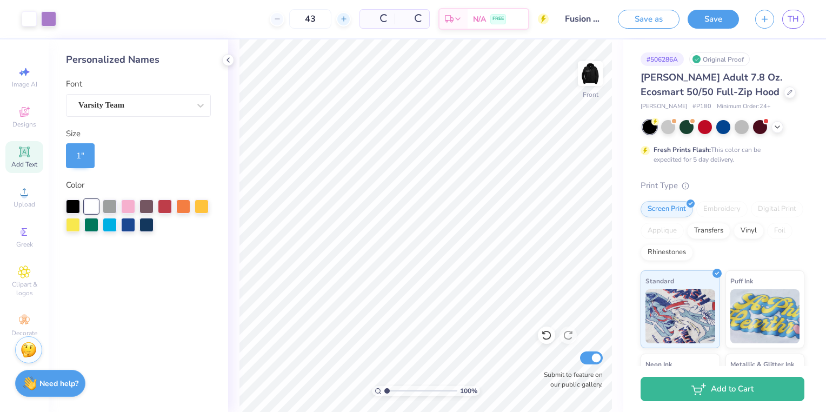
click at [336, 23] on div at bounding box center [343, 19] width 15 height 15
click at [309, 23] on div at bounding box center [301, 19] width 15 height 15
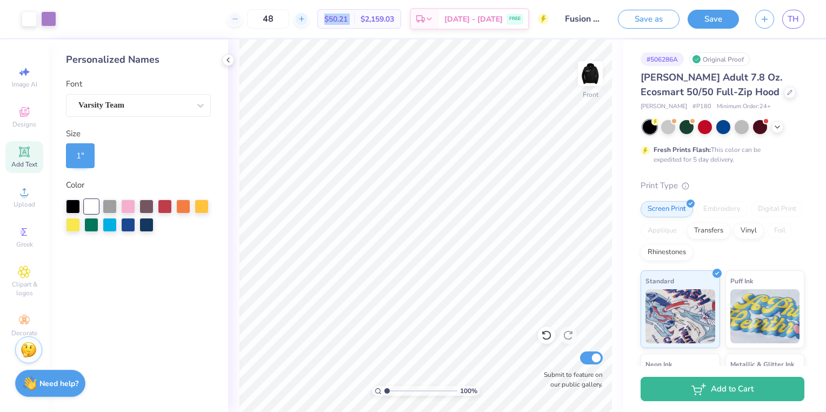
click at [309, 23] on div at bounding box center [301, 19] width 15 height 15
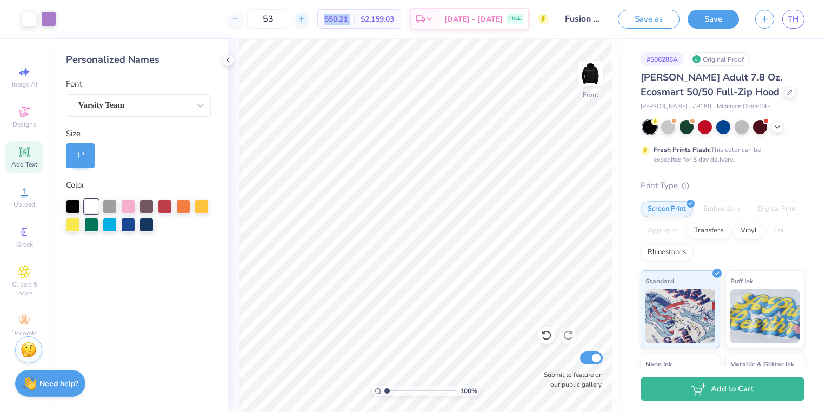
click at [309, 23] on div at bounding box center [301, 19] width 15 height 15
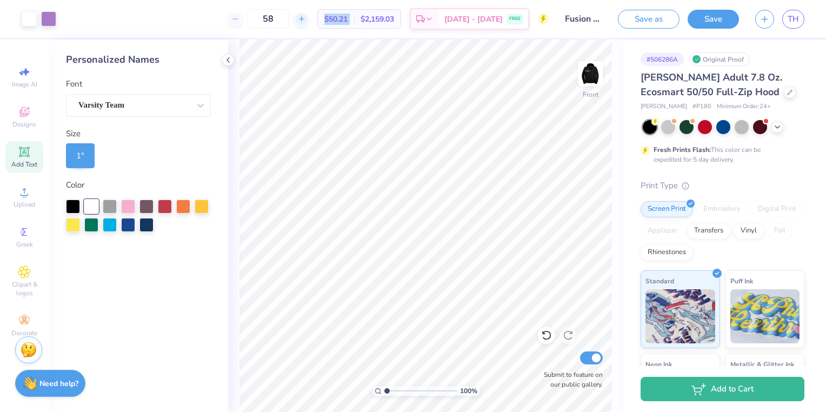
click at [309, 23] on div at bounding box center [301, 19] width 15 height 15
click at [309, 25] on div "59" at bounding box center [268, 18] width 81 height 19
click at [306, 16] on icon at bounding box center [302, 19] width 8 height 8
type input "60"
click at [48, 19] on div at bounding box center [48, 17] width 15 height 15
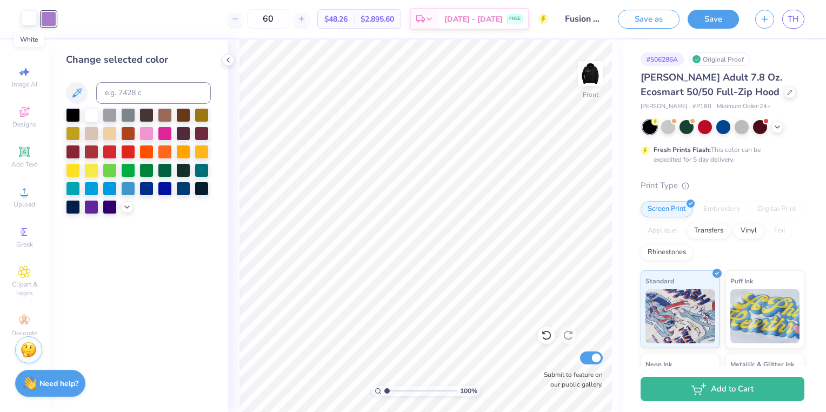
click at [30, 22] on div at bounding box center [29, 17] width 15 height 15
click at [30, 22] on div at bounding box center [29, 18] width 15 height 15
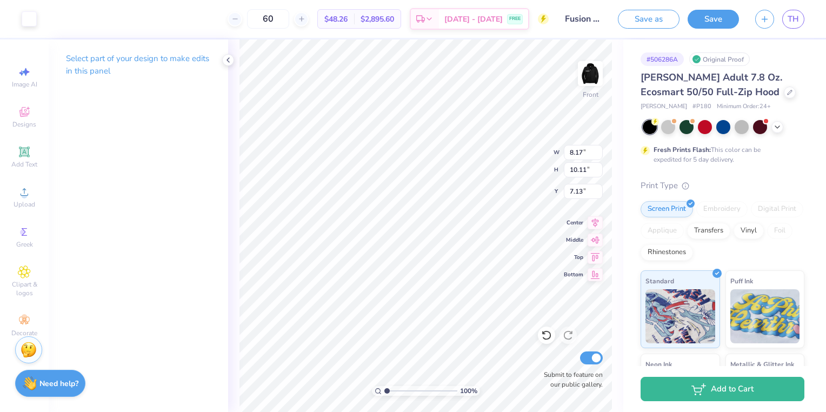
click at [98, 57] on p "Select part of your design to make edits in this panel" at bounding box center [138, 64] width 145 height 25
click at [227, 62] on icon at bounding box center [228, 60] width 9 height 9
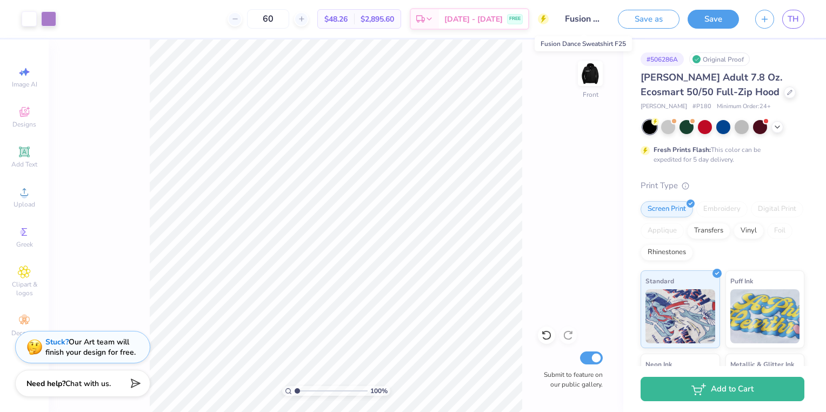
click at [587, 19] on input "Fusion Dance Sweatshirt F25" at bounding box center [583, 19] width 53 height 22
click at [526, 79] on div "100 % Front Submit to feature on our public gallery." at bounding box center [336, 225] width 575 height 373
click at [788, 18] on span "TH" at bounding box center [793, 19] width 11 height 12
click at [792, 22] on span "TH" at bounding box center [793, 19] width 11 height 12
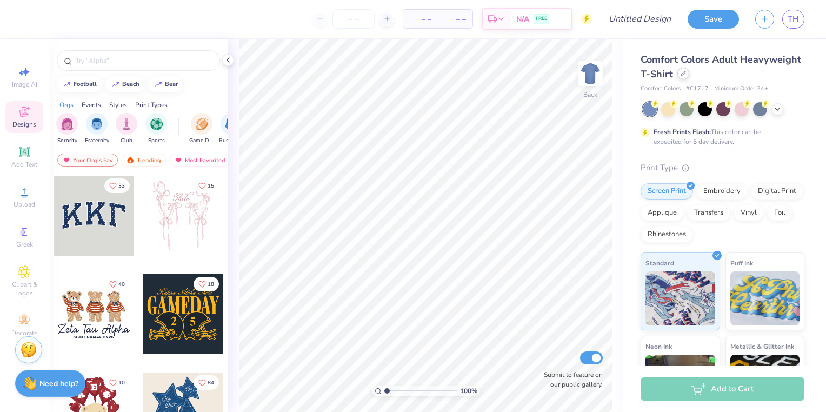
click at [686, 72] on icon at bounding box center [683, 73] width 5 height 5
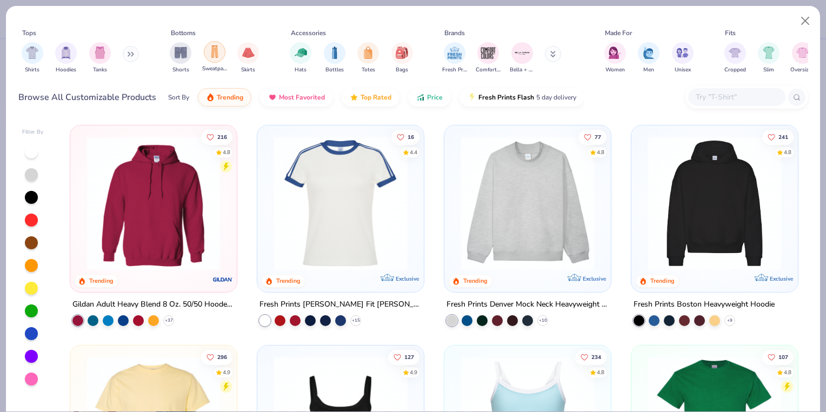
click at [211, 59] on div "filter for Sweatpants" at bounding box center [215, 52] width 22 height 22
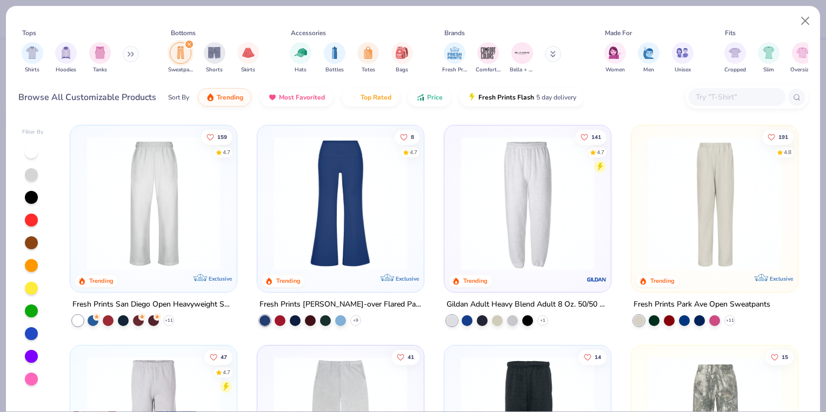
click at [739, 88] on div at bounding box center [747, 96] width 123 height 23
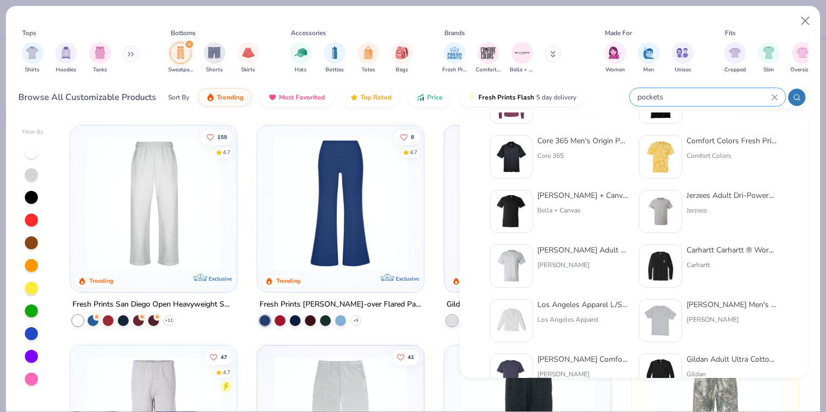
scroll to position [443, 0]
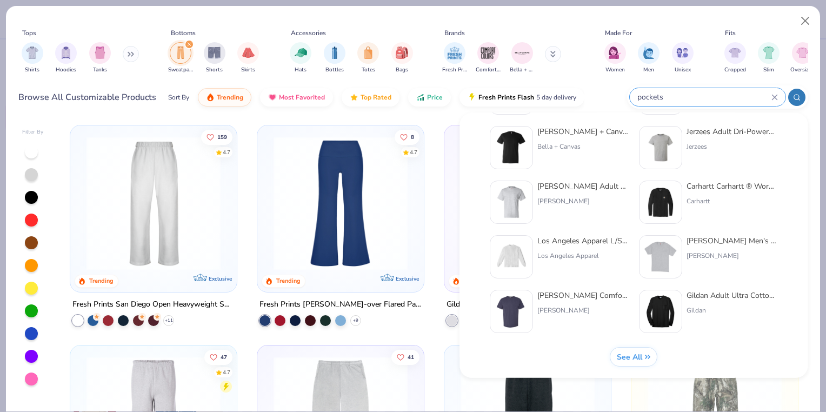
type input "pockets"
click at [631, 358] on span "See All" at bounding box center [629, 357] width 25 height 10
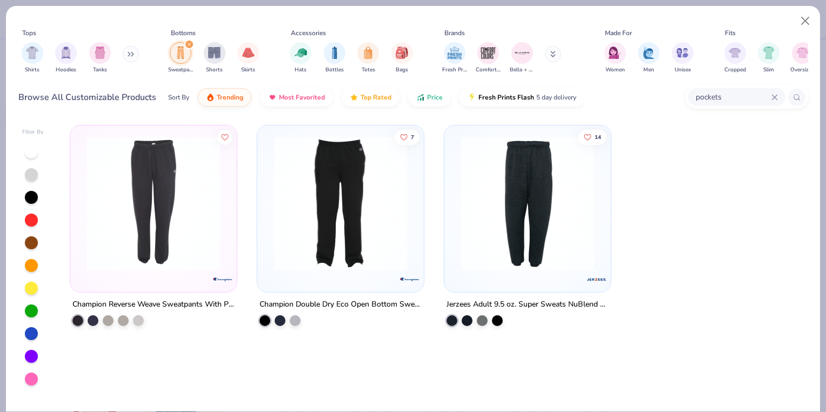
click at [532, 200] on img at bounding box center [527, 203] width 145 height 134
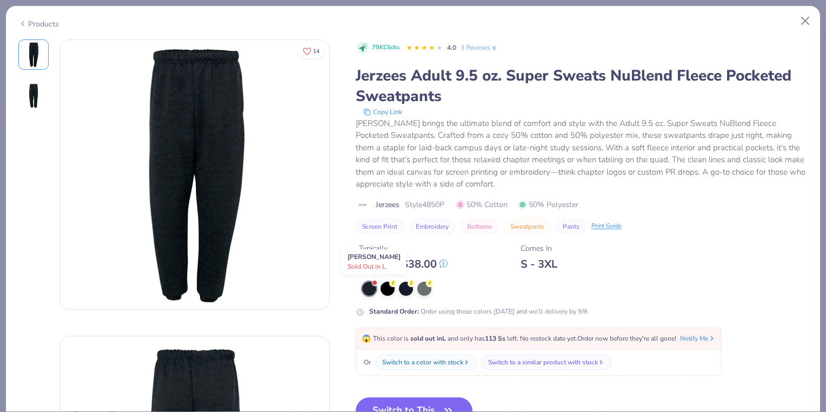
click at [371, 288] on div at bounding box center [369, 289] width 14 height 14
click at [388, 288] on div at bounding box center [388, 288] width 14 height 14
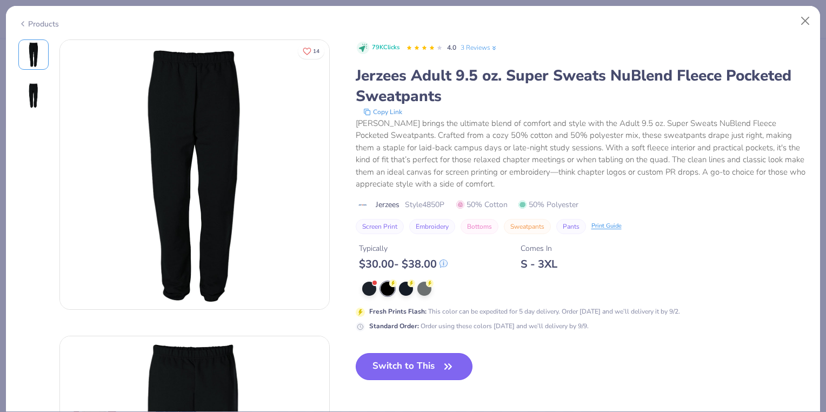
click at [441, 367] on icon "button" at bounding box center [448, 366] width 15 height 15
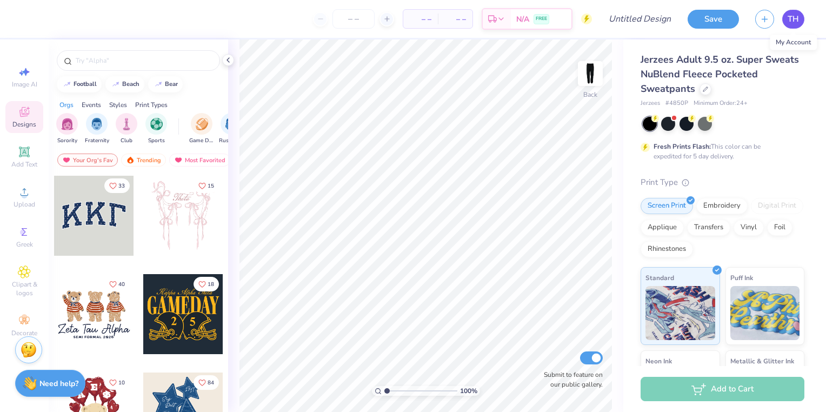
click at [796, 21] on span "TH" at bounding box center [793, 19] width 11 height 12
click at [227, 63] on icon at bounding box center [228, 60] width 9 height 9
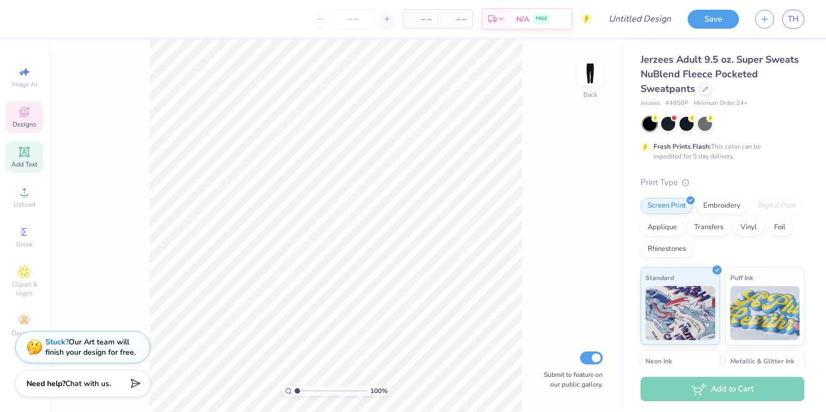
click at [29, 163] on span "Add Text" at bounding box center [24, 164] width 26 height 9
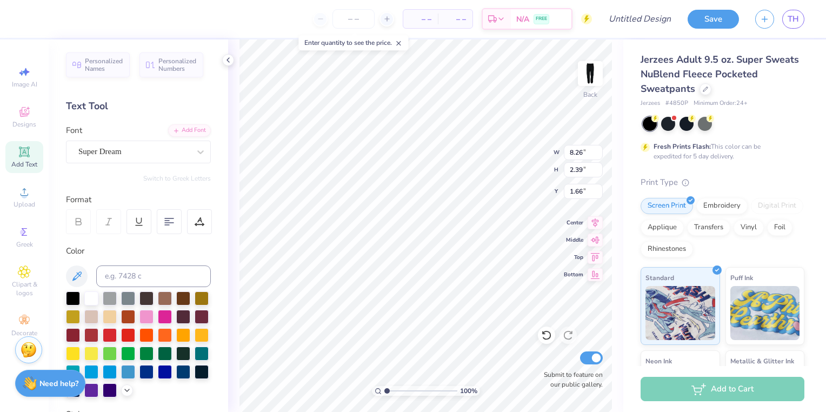
type input "3.63"
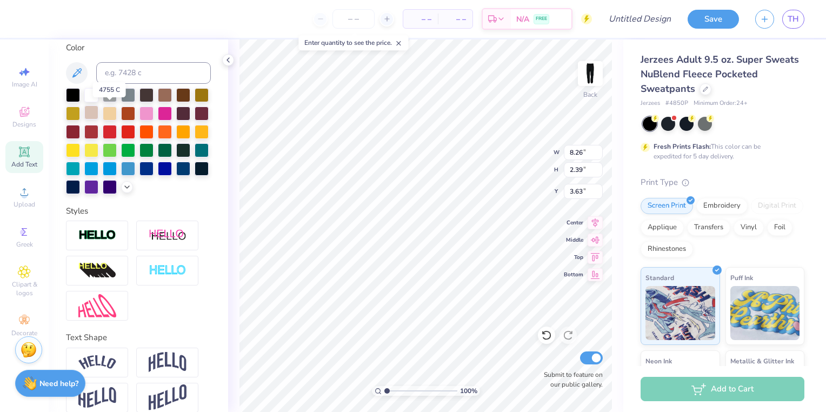
scroll to position [204, 0]
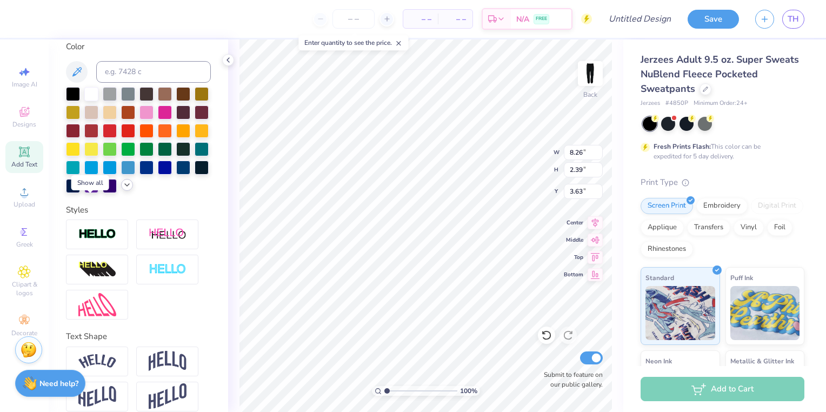
click at [123, 189] on icon at bounding box center [127, 185] width 9 height 9
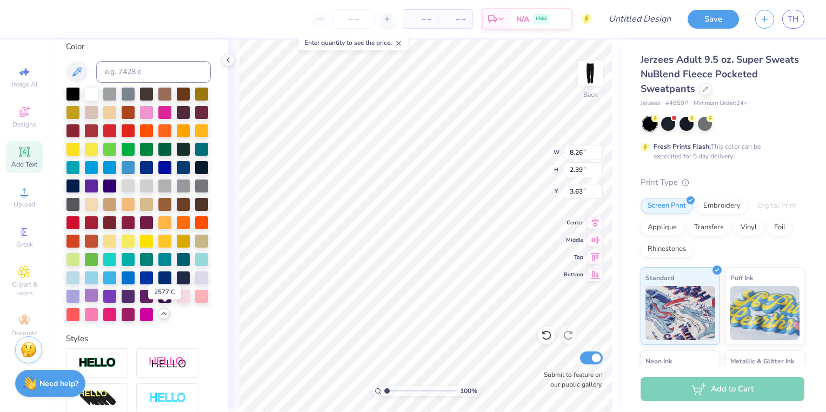
click at [98, 302] on div at bounding box center [91, 295] width 14 height 14
type input "8.16"
type input "2.36"
type input "3.65"
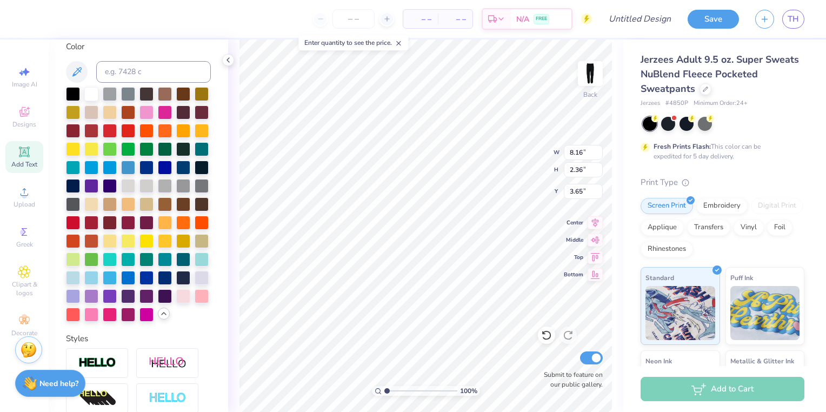
type textarea "T"
type textarea "Fusion Dance 25/26"
click at [599, 242] on icon at bounding box center [595, 238] width 15 height 13
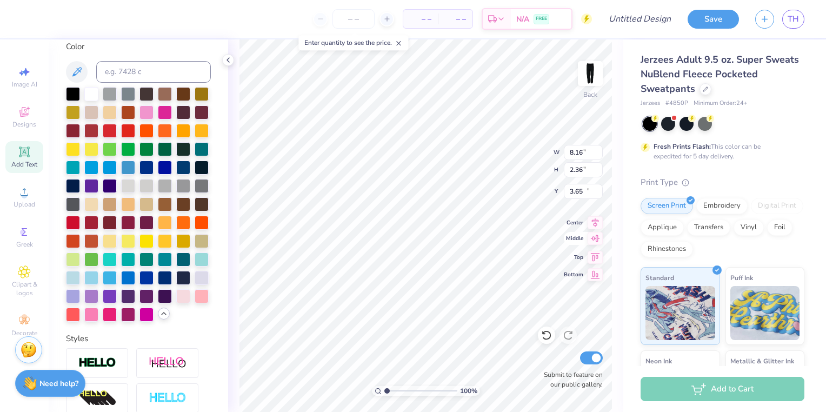
type input "8.15"
type input "2.61"
click at [593, 255] on icon at bounding box center [595, 255] width 15 height 13
click at [595, 241] on icon at bounding box center [595, 238] width 15 height 13
click at [600, 260] on icon at bounding box center [595, 255] width 15 height 13
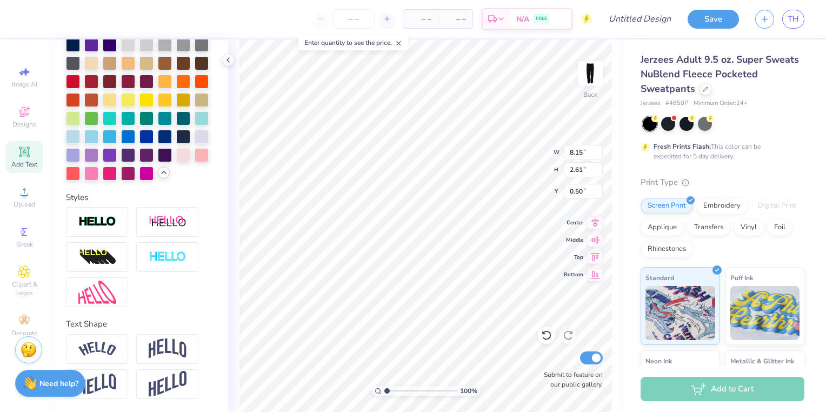
scroll to position [0, 0]
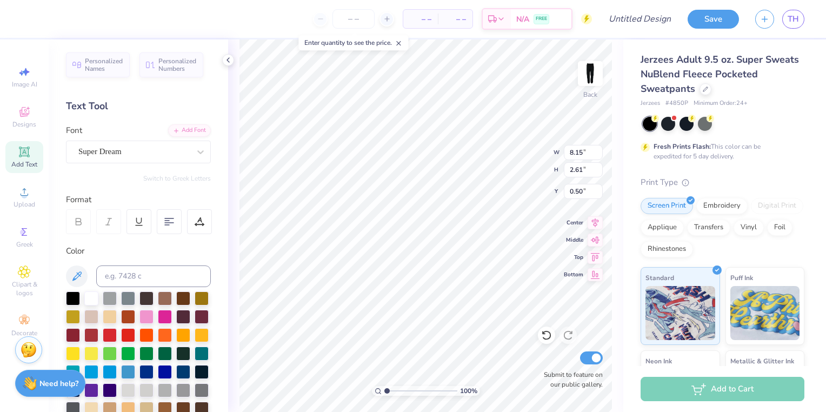
click at [182, 228] on div at bounding box center [139, 221] width 146 height 25
click at [175, 224] on div at bounding box center [169, 221] width 25 height 25
type input "4.06"
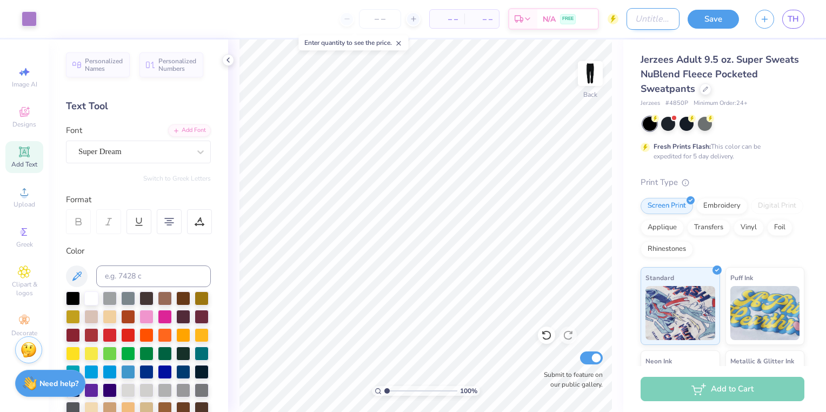
click at [642, 21] on input "Design Title" at bounding box center [653, 19] width 53 height 22
type input "Fusion Pocket Pants"
click at [730, 22] on button "Save" at bounding box center [713, 17] width 51 height 19
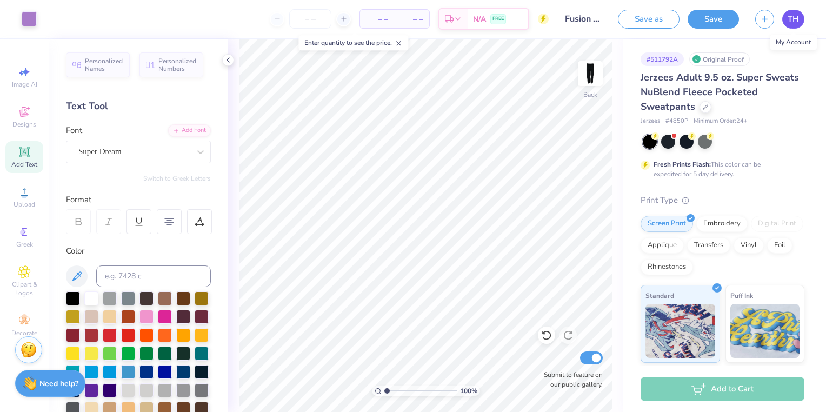
click at [800, 22] on link "TH" at bounding box center [794, 19] width 22 height 19
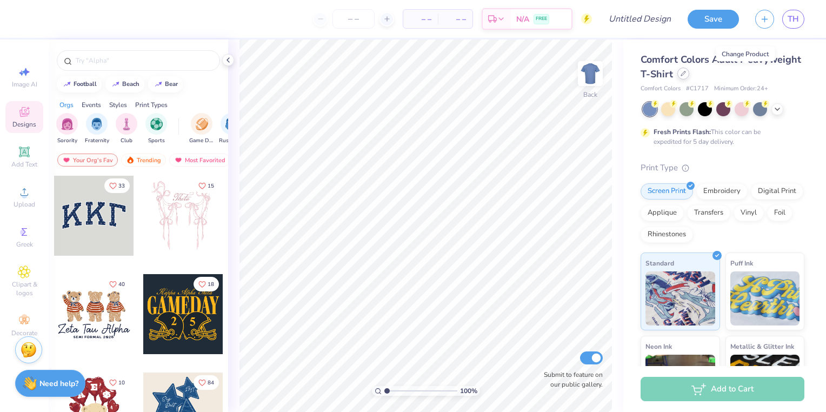
click at [690, 73] on div at bounding box center [684, 74] width 12 height 12
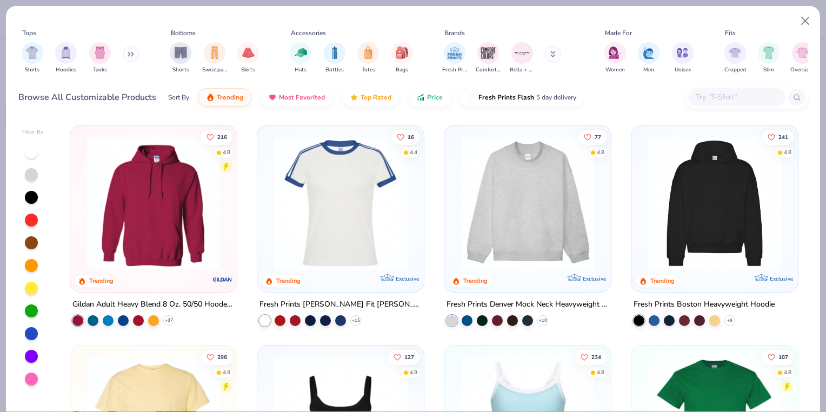
click at [733, 99] on input "text" at bounding box center [736, 97] width 83 height 12
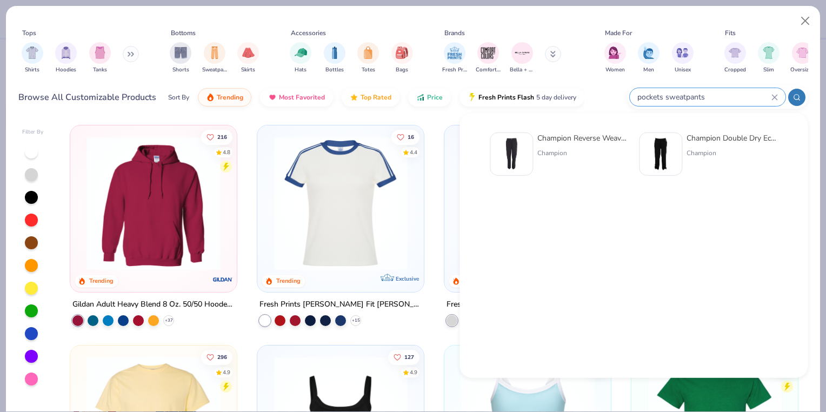
type input "pockets sweatpants"
click at [571, 138] on div "Champion Reverse Weave Sweatpants With Pockets" at bounding box center [583, 138] width 91 height 11
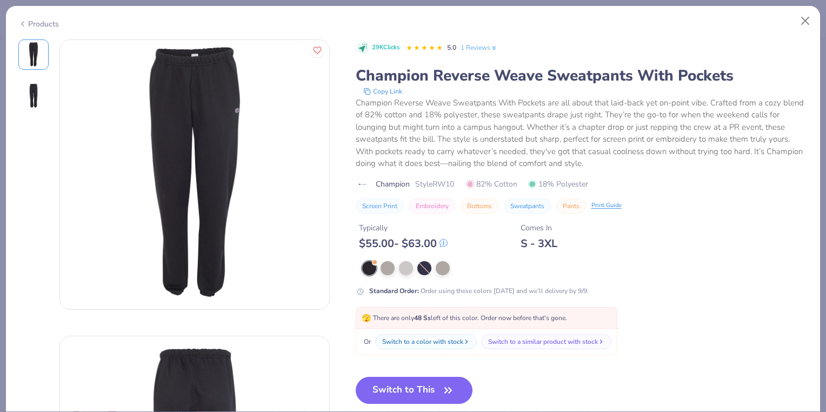
click at [41, 25] on div "Products" at bounding box center [38, 23] width 41 height 11
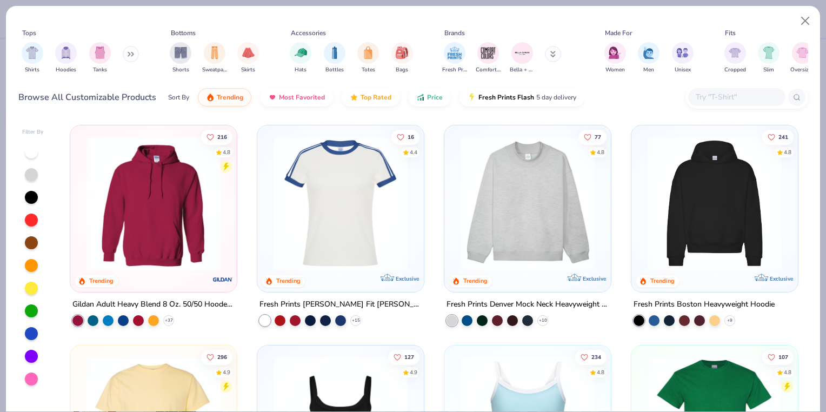
click at [713, 100] on input "text" at bounding box center [736, 97] width 83 height 12
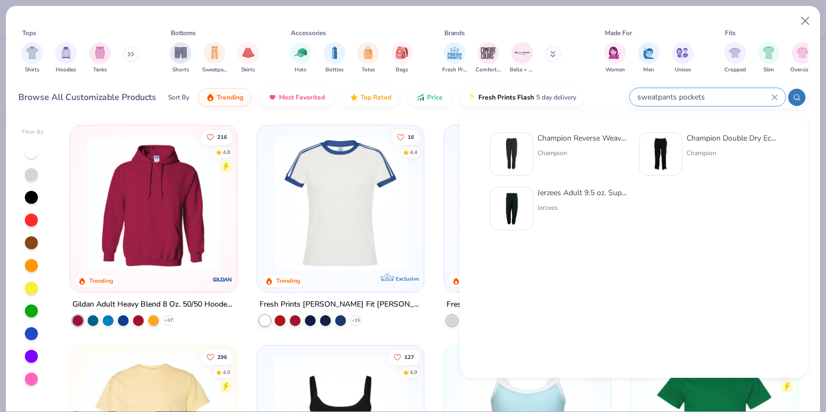
type input "sweatpants pockets"
click at [708, 134] on div "Champion Double Dry Eco Open Bottom Sweatpants With Pockets" at bounding box center [732, 138] width 91 height 11
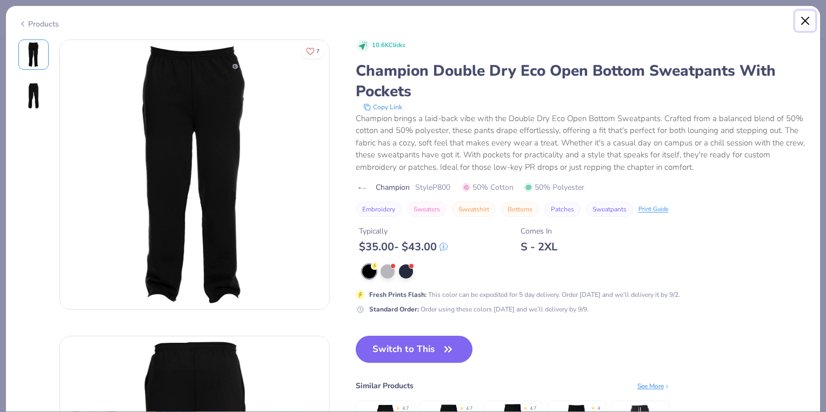
click at [809, 24] on button "Close" at bounding box center [806, 21] width 21 height 21
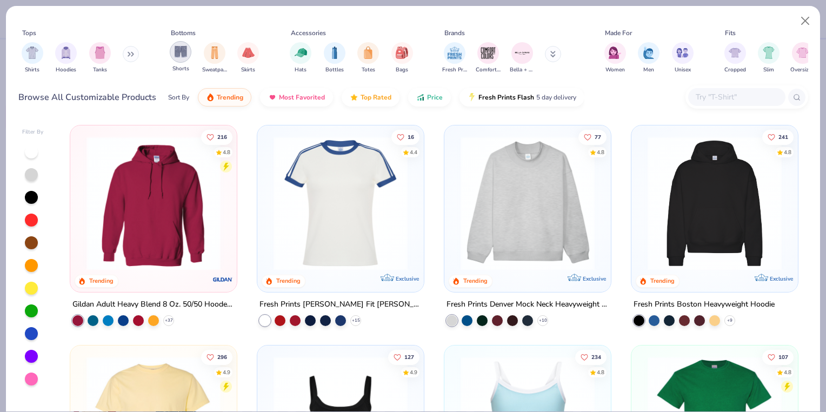
click at [179, 43] on div "filter for Shorts" at bounding box center [181, 52] width 22 height 22
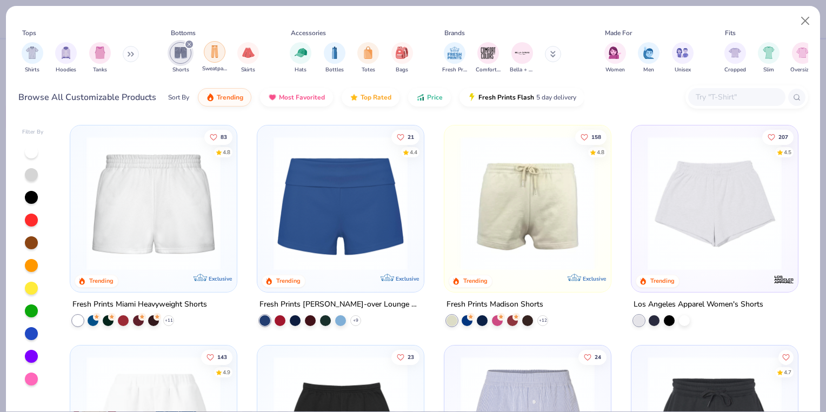
click at [217, 50] on img "filter for Sweatpants" at bounding box center [215, 51] width 12 height 12
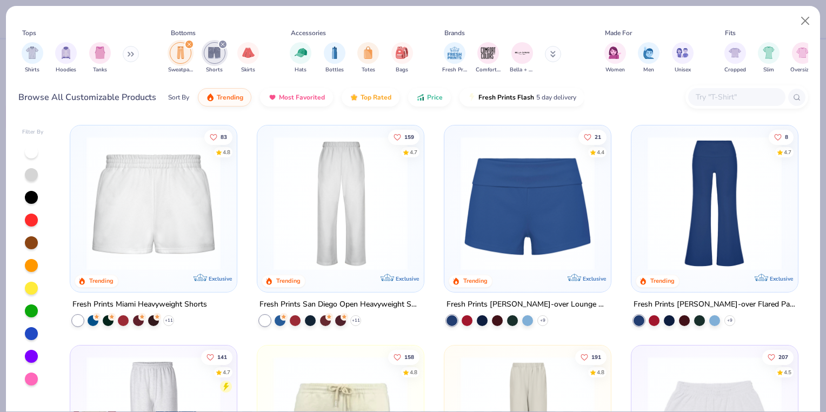
click at [224, 43] on icon "filter for Shorts" at bounding box center [222, 44] width 3 height 3
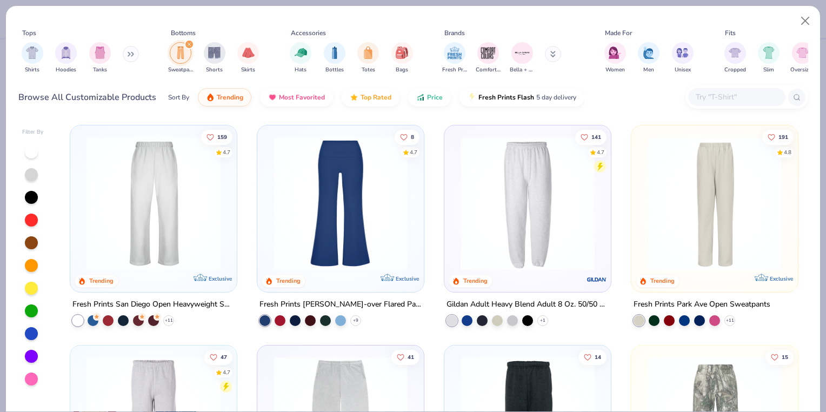
click at [698, 96] on input "text" at bounding box center [736, 97] width 83 height 12
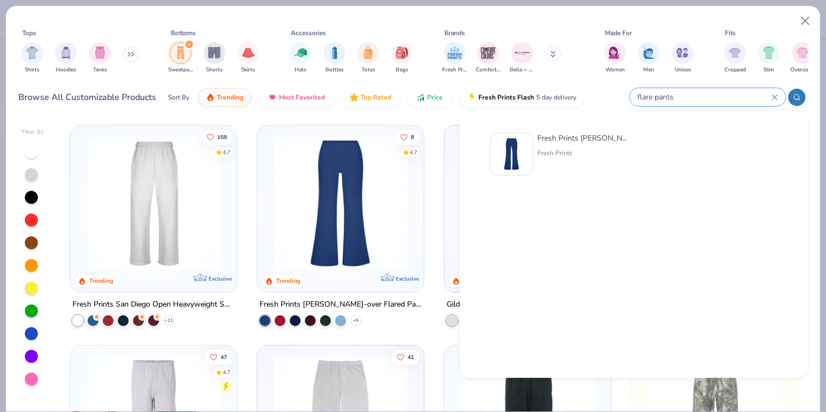
type input "flare pants"
click at [569, 149] on div "Fresh Prints" at bounding box center [583, 153] width 91 height 10
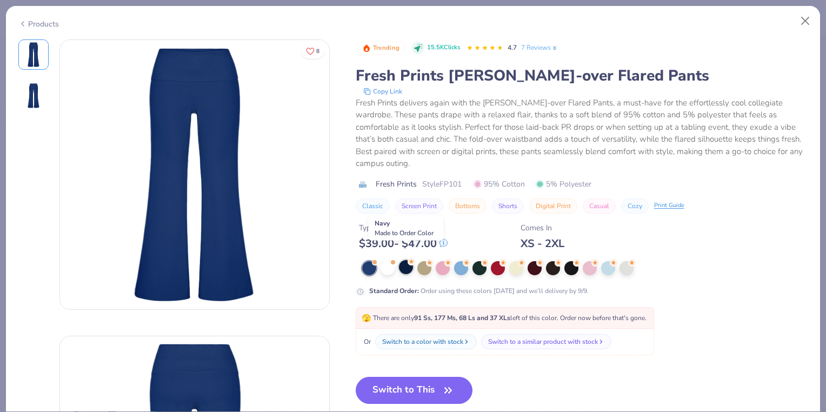
click at [403, 260] on div at bounding box center [406, 267] width 14 height 14
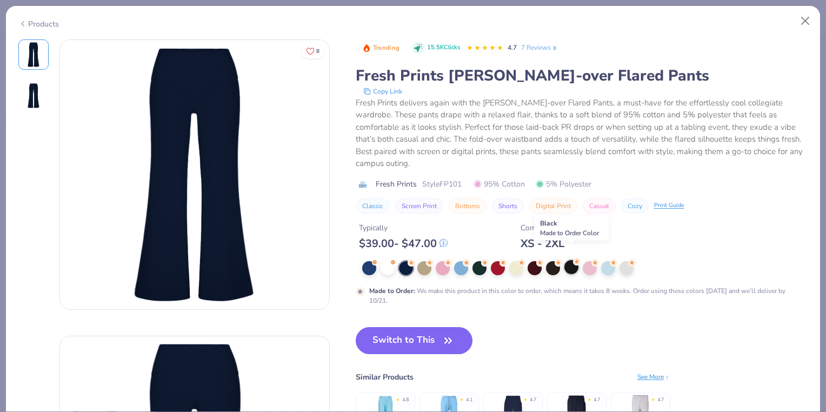
click at [571, 260] on div at bounding box center [572, 267] width 14 height 14
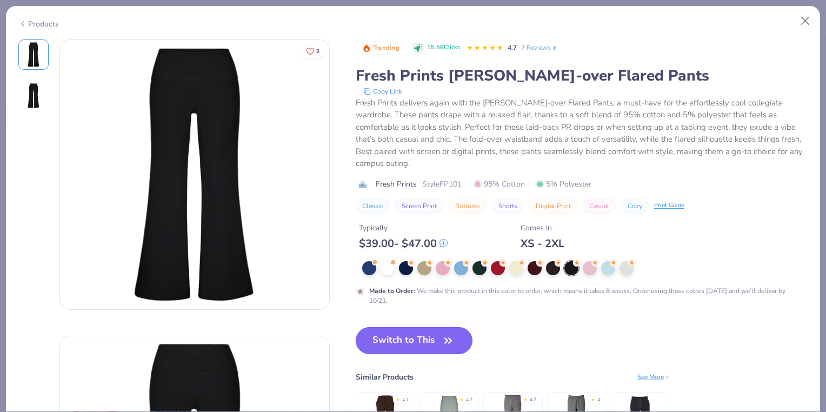
click at [429, 327] on button "Switch to This" at bounding box center [414, 340] width 117 height 27
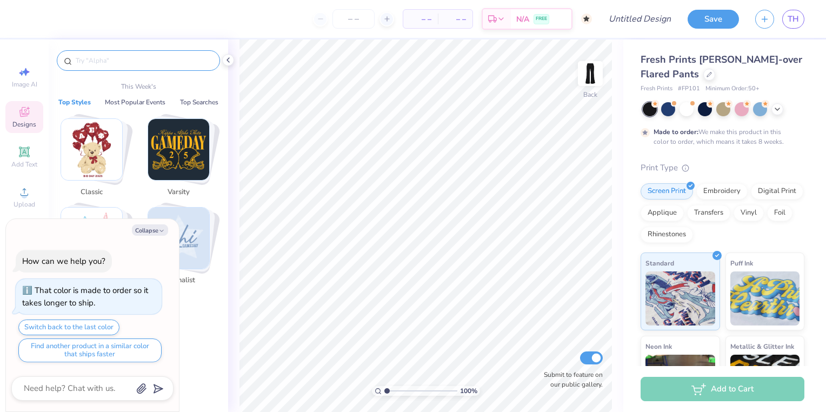
click at [92, 59] on input "text" at bounding box center [144, 60] width 138 height 11
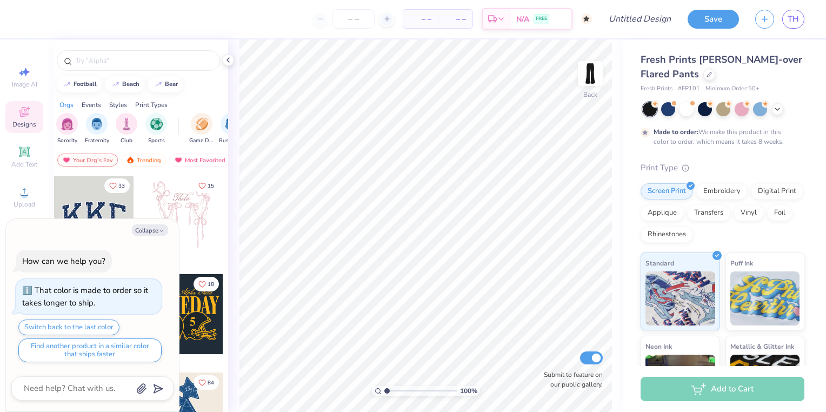
click at [22, 120] on div "Designs" at bounding box center [24, 117] width 38 height 32
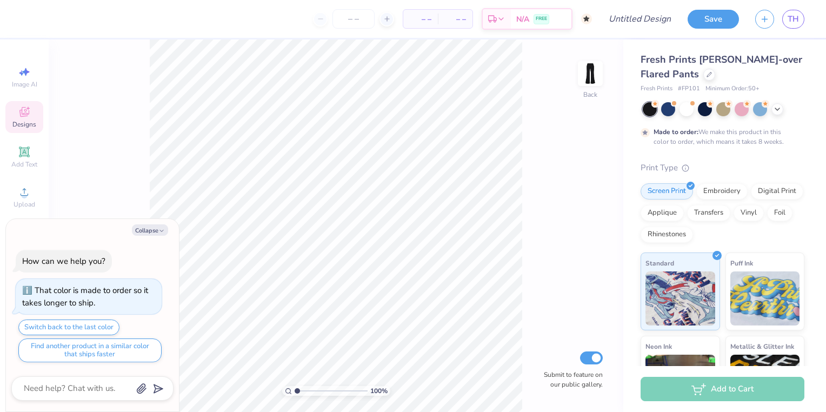
click at [28, 114] on icon at bounding box center [24, 112] width 10 height 10
type textarea "x"
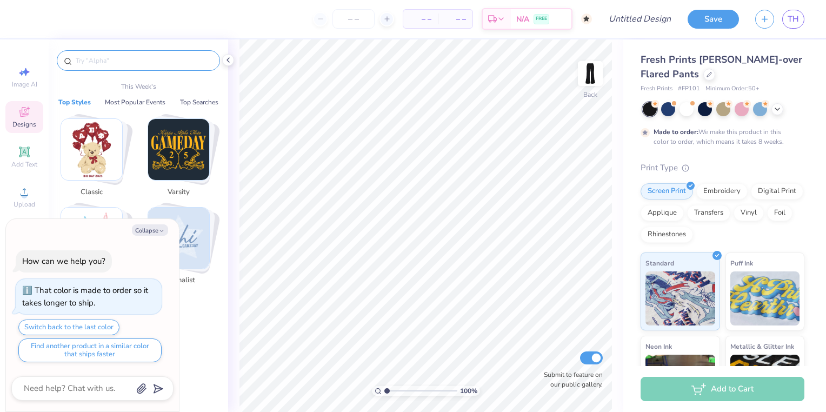
click at [104, 61] on input "text" at bounding box center [144, 60] width 138 height 11
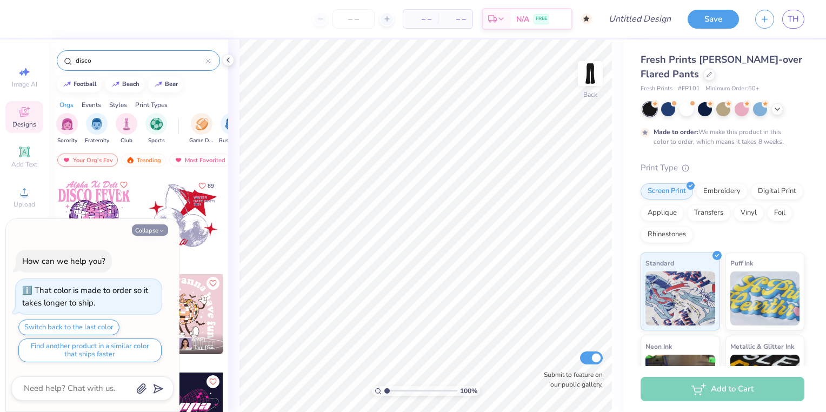
type input "disco"
click at [164, 232] on icon "button" at bounding box center [161, 231] width 6 height 6
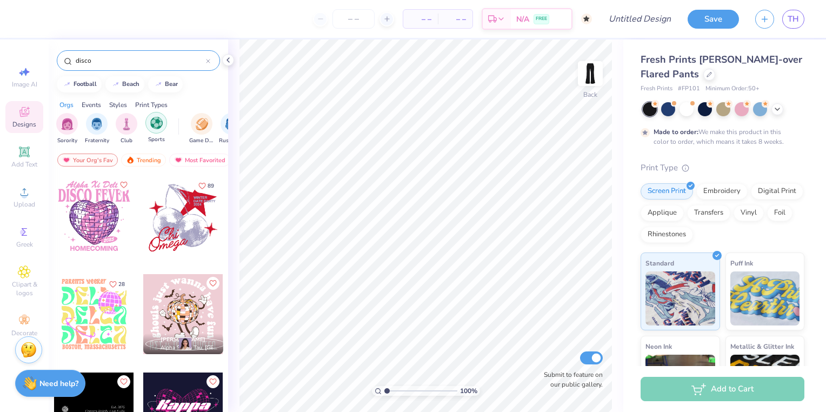
click at [154, 125] on img "filter for Sports" at bounding box center [156, 123] width 12 height 12
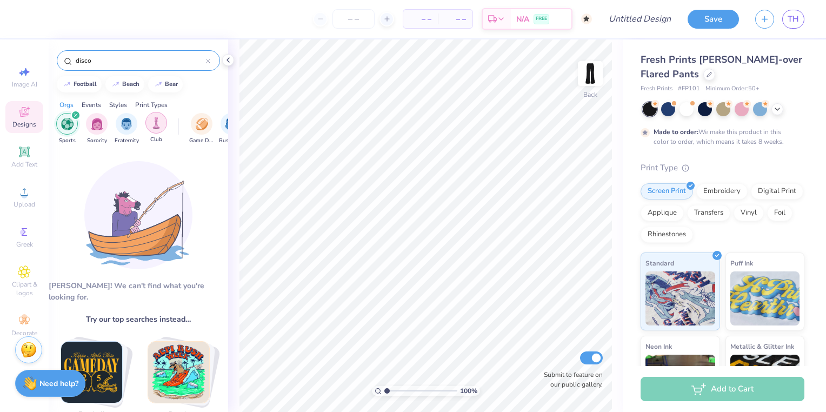
click at [149, 125] on div "filter for Club" at bounding box center [156, 123] width 22 height 22
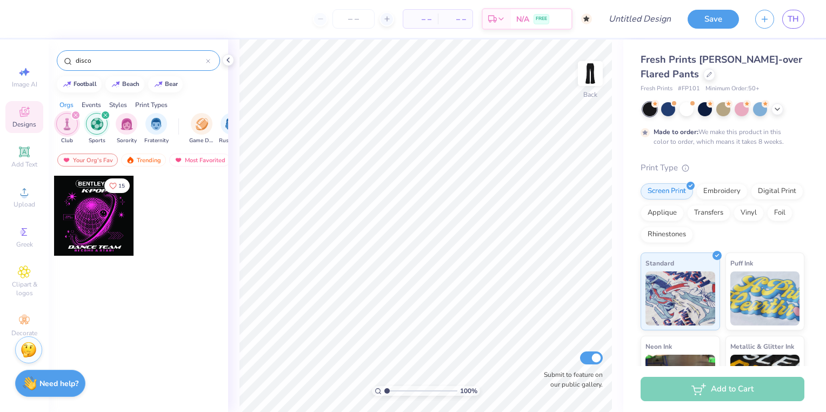
click at [104, 116] on icon "filter for Sports" at bounding box center [105, 115] width 4 height 4
click at [105, 218] on div at bounding box center [94, 216] width 80 height 80
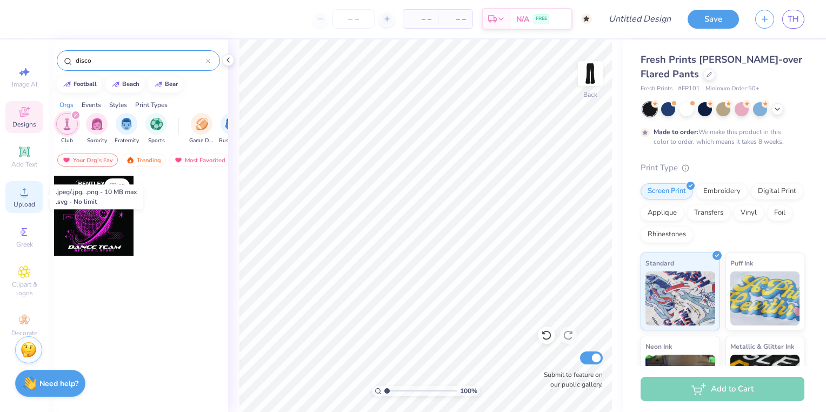
click at [17, 201] on span "Upload" at bounding box center [25, 204] width 22 height 9
click at [23, 187] on icon at bounding box center [24, 192] width 13 height 13
click at [24, 188] on icon at bounding box center [24, 192] width 13 height 13
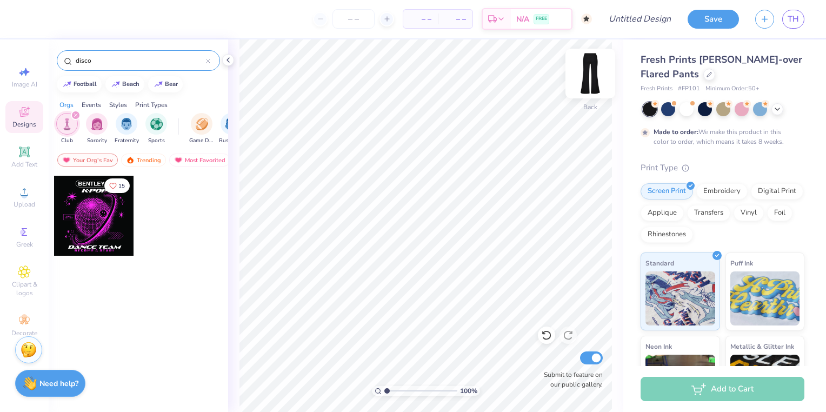
click at [586, 95] on img at bounding box center [590, 73] width 43 height 43
click at [586, 84] on img at bounding box center [591, 74] width 22 height 22
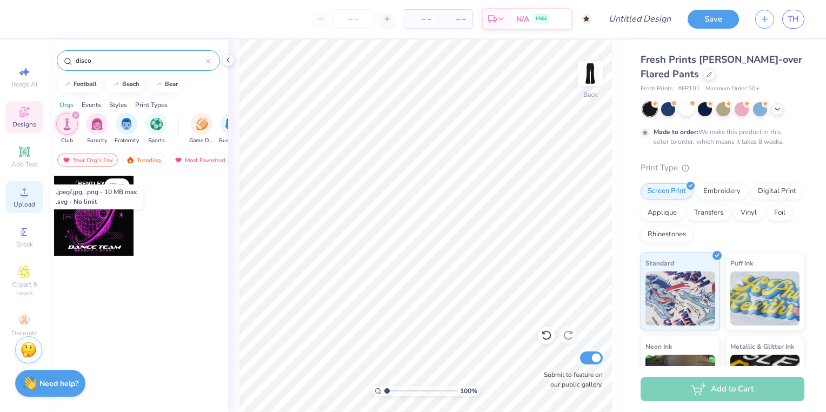
click at [22, 197] on icon at bounding box center [24, 192] width 13 height 13
click at [31, 198] on div "Upload" at bounding box center [24, 197] width 38 height 32
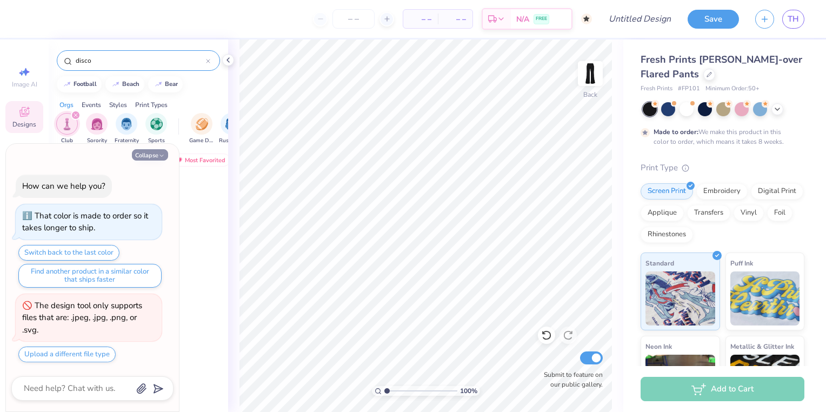
click at [162, 155] on icon "button" at bounding box center [161, 156] width 6 height 6
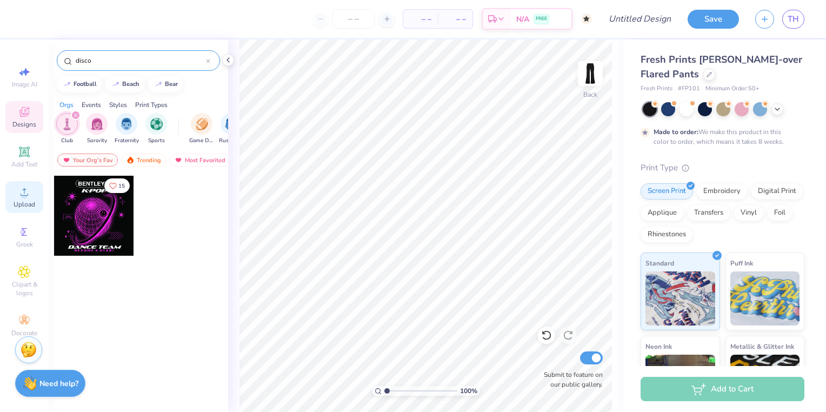
click at [28, 191] on icon at bounding box center [24, 192] width 13 height 13
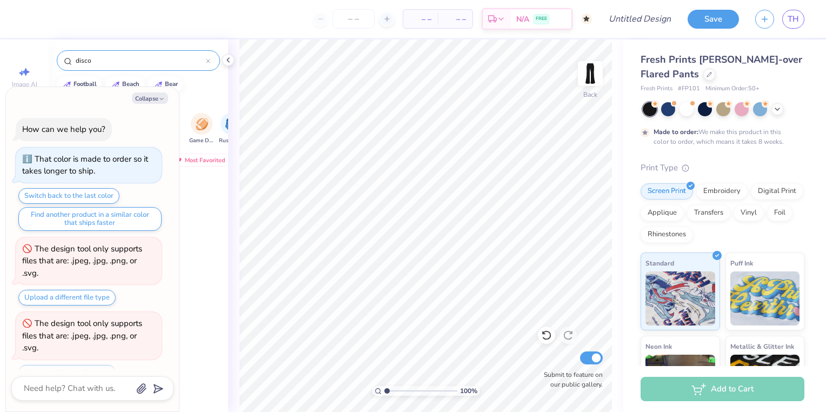
scroll to position [17, 0]
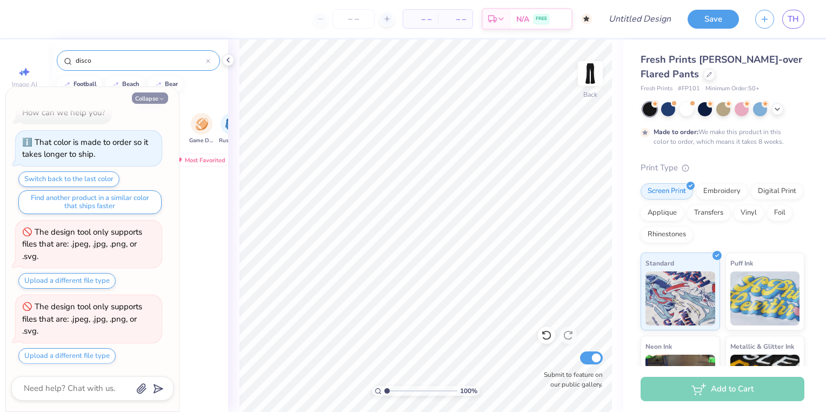
click at [162, 99] on icon "button" at bounding box center [161, 99] width 6 height 6
type textarea "x"
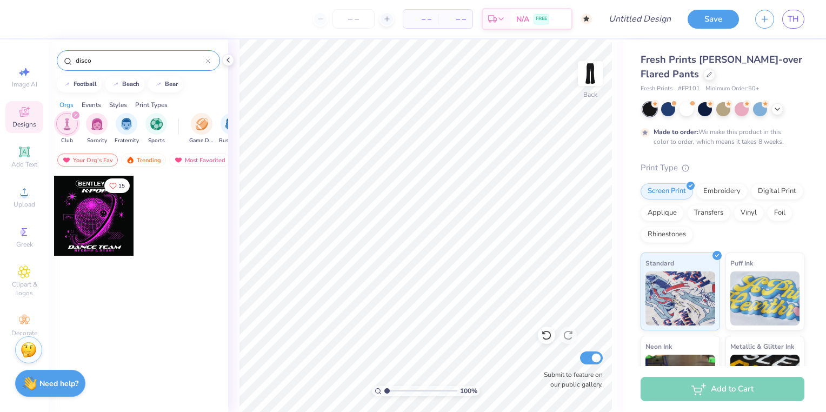
click at [78, 117] on div "filter for Club" at bounding box center [76, 115] width 10 height 10
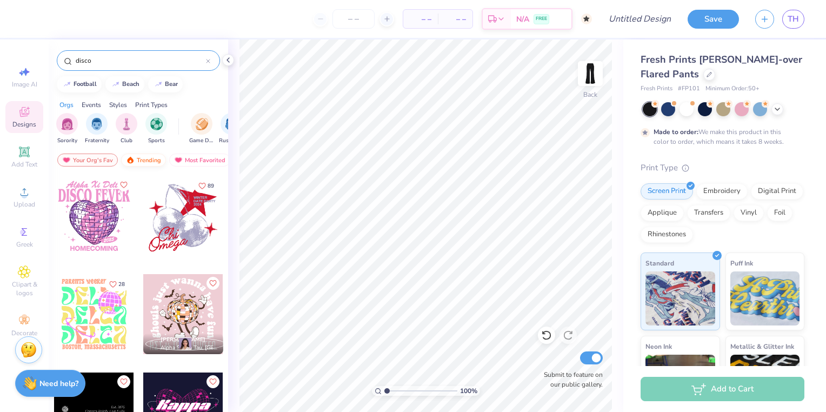
click at [141, 155] on div "Trending" at bounding box center [143, 160] width 45 height 13
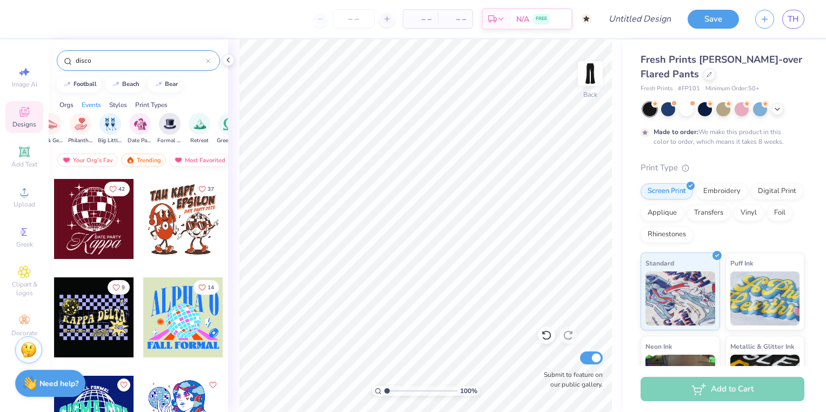
scroll to position [0, 238]
click at [118, 105] on div "Styles" at bounding box center [118, 105] width 18 height 10
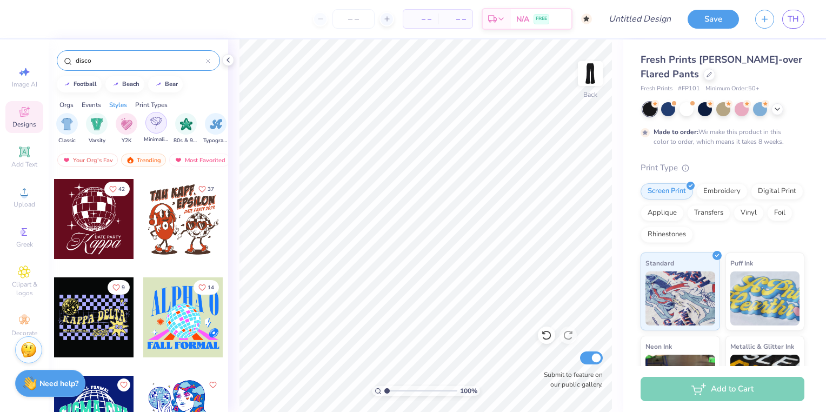
click at [163, 120] on div "filter for Minimalist" at bounding box center [156, 123] width 22 height 22
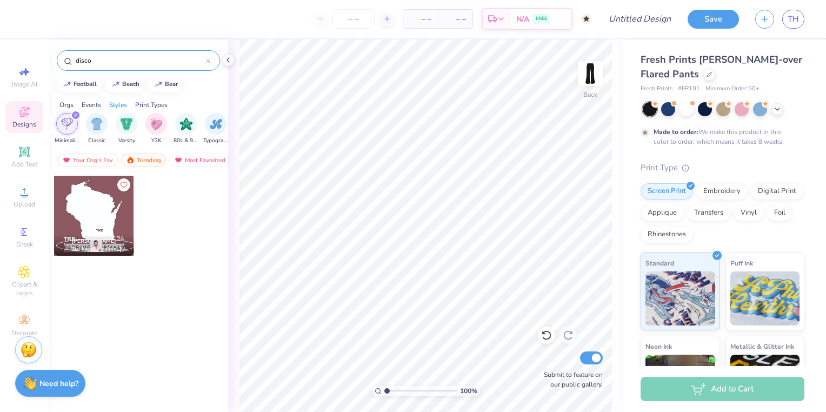
click at [130, 125] on img "filter for Varsity" at bounding box center [127, 124] width 12 height 12
click at [105, 115] on icon "filter for Minimalist" at bounding box center [105, 115] width 3 height 3
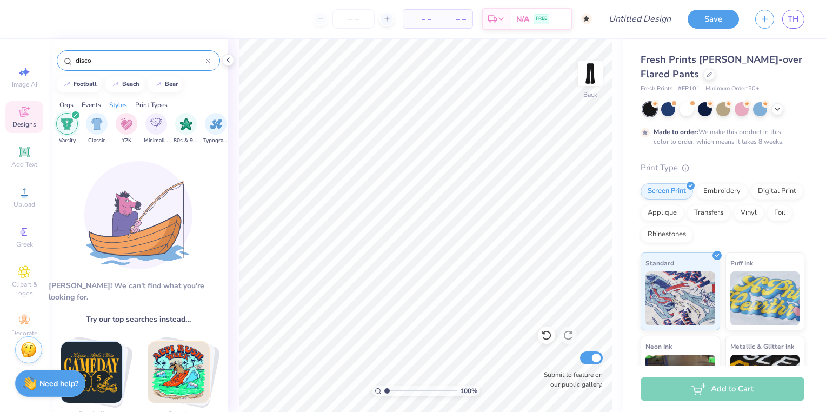
click at [76, 115] on icon "filter for Varsity" at bounding box center [75, 115] width 3 height 3
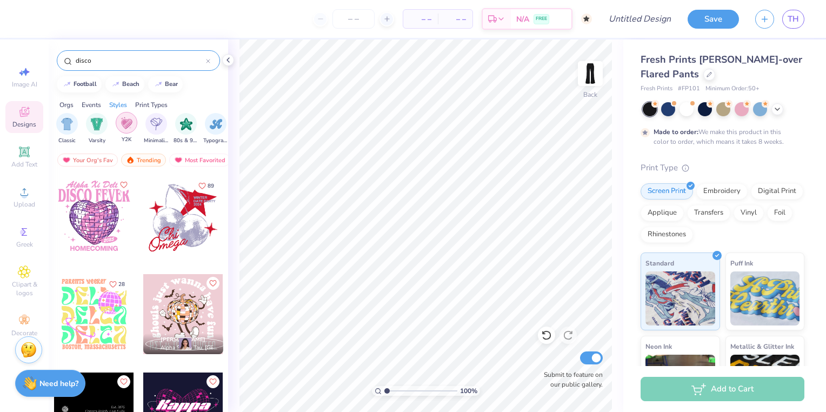
click at [128, 123] on img "filter for Y2K" at bounding box center [127, 123] width 12 height 12
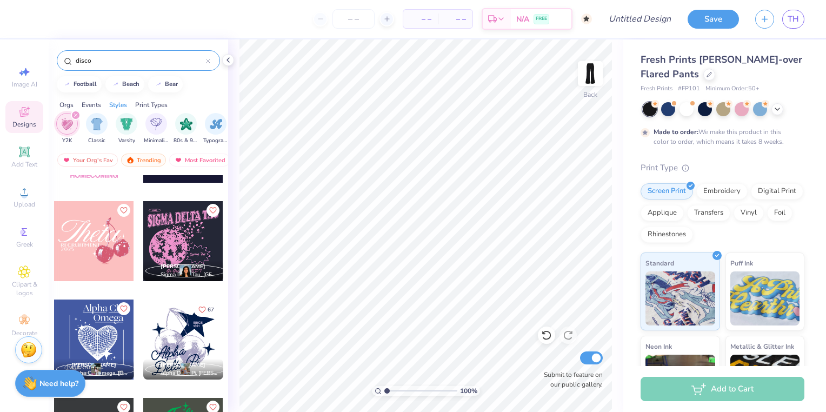
scroll to position [0, 0]
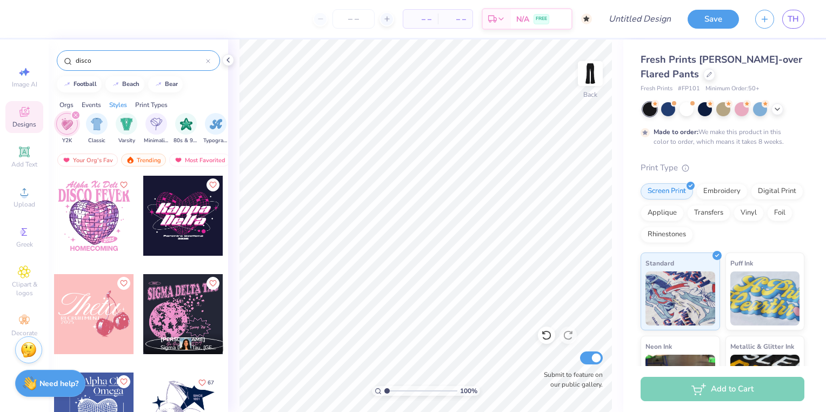
click at [210, 61] on icon at bounding box center [208, 61] width 4 height 4
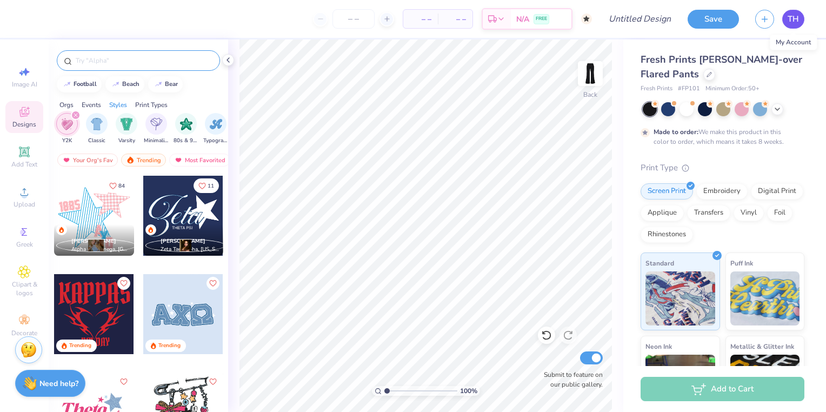
click at [790, 23] on span "TH" at bounding box center [793, 19] width 11 height 12
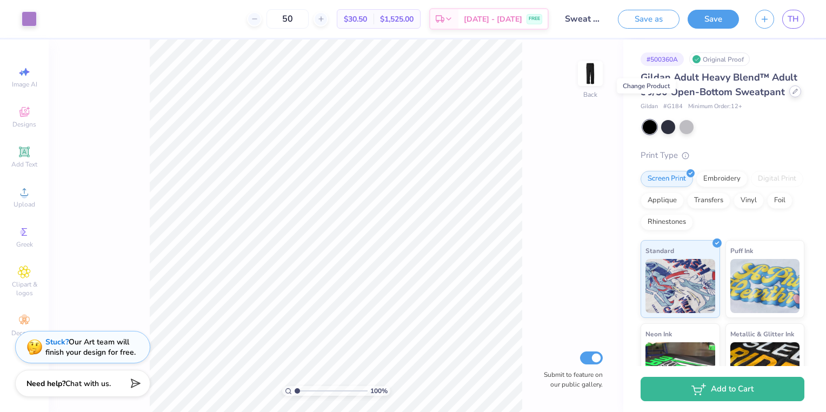
click at [790, 97] on div at bounding box center [796, 91] width 12 height 12
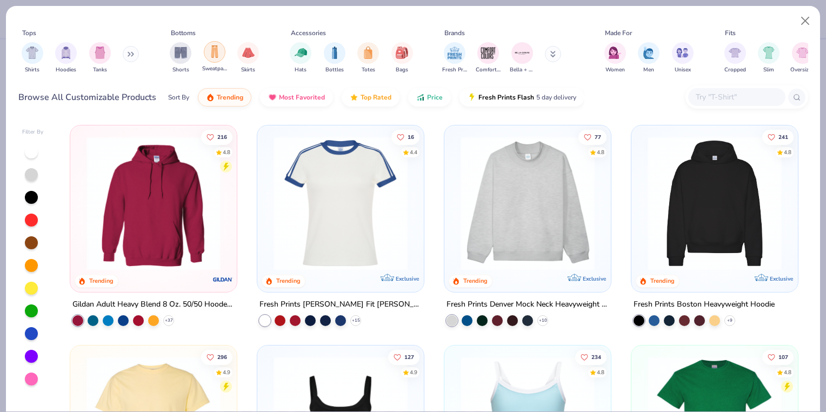
click at [210, 54] on img "filter for Sweatpants" at bounding box center [215, 51] width 12 height 12
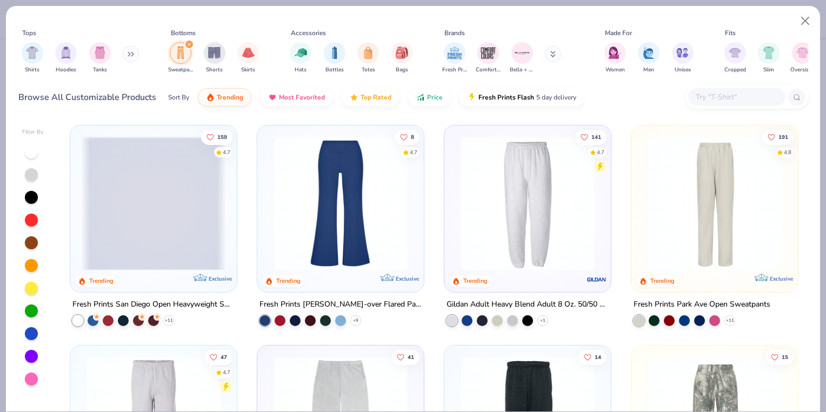
click at [313, 178] on img at bounding box center [340, 203] width 145 height 134
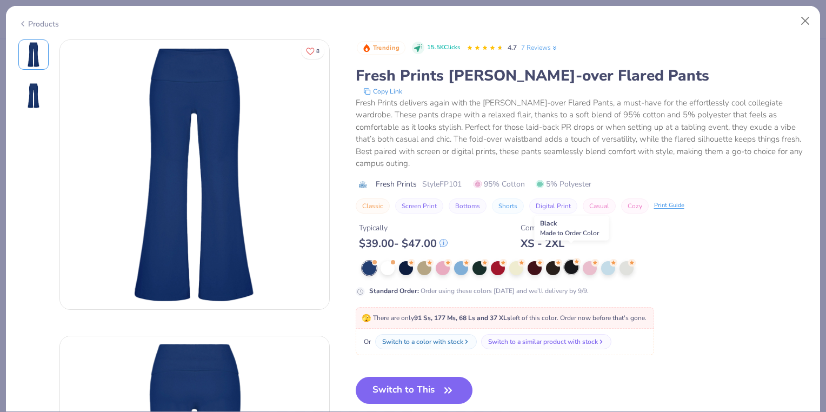
click at [569, 260] on div at bounding box center [572, 267] width 14 height 14
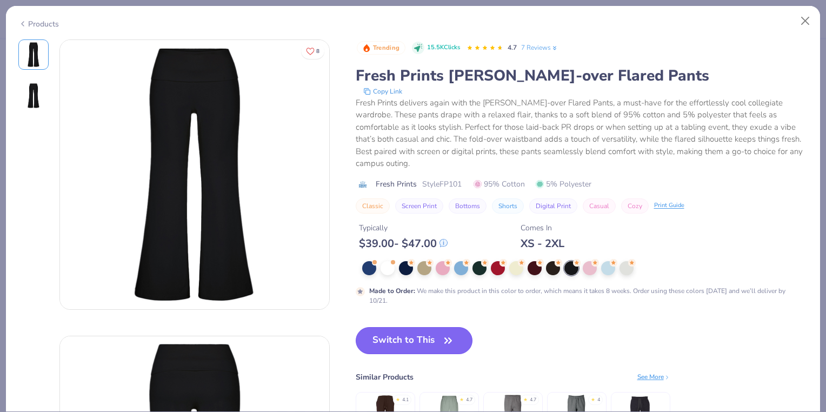
click at [440, 327] on button "Switch to This" at bounding box center [414, 340] width 117 height 27
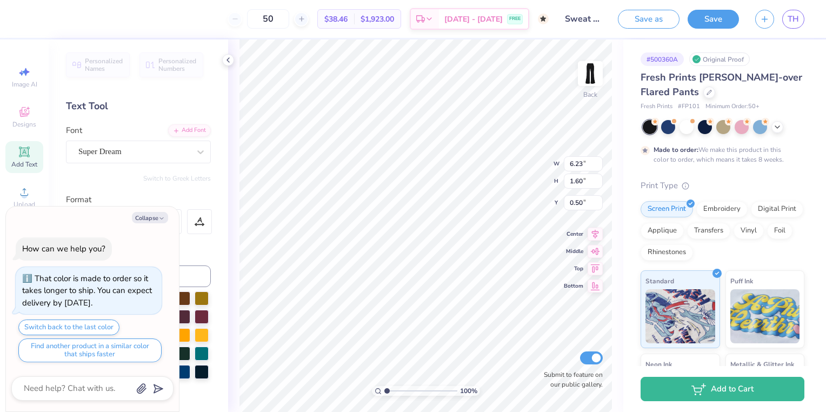
scroll to position [9, 1]
type textarea "x"
type textarea "Fusion Dance T 25-26"
type textarea "x"
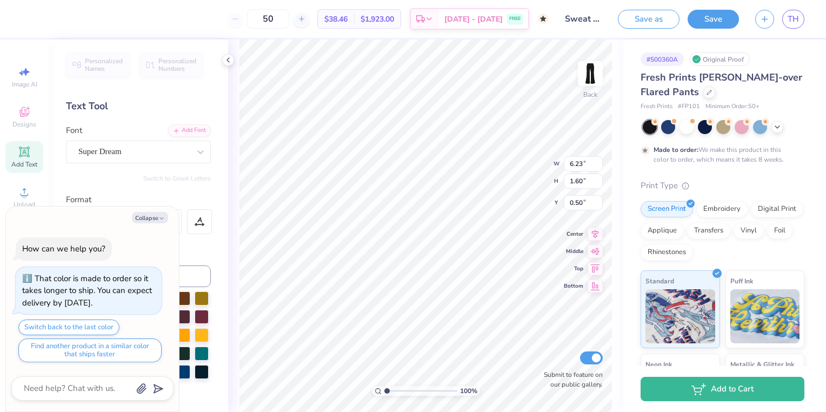
type textarea "Fusion Dance 25-26"
type textarea "x"
type textarea "Fusion Dance 25-26"
click at [716, 19] on button "Save" at bounding box center [713, 17] width 51 height 19
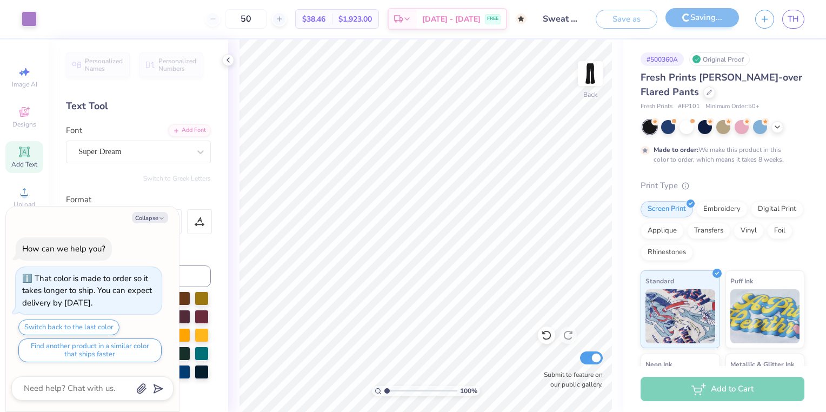
type textarea "x"
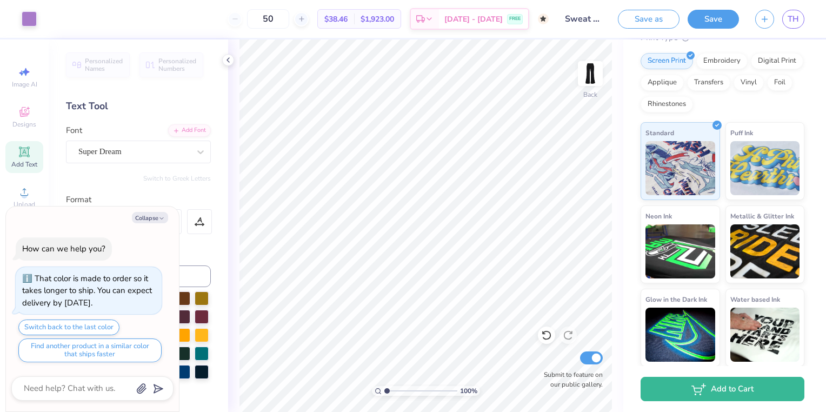
scroll to position [0, 0]
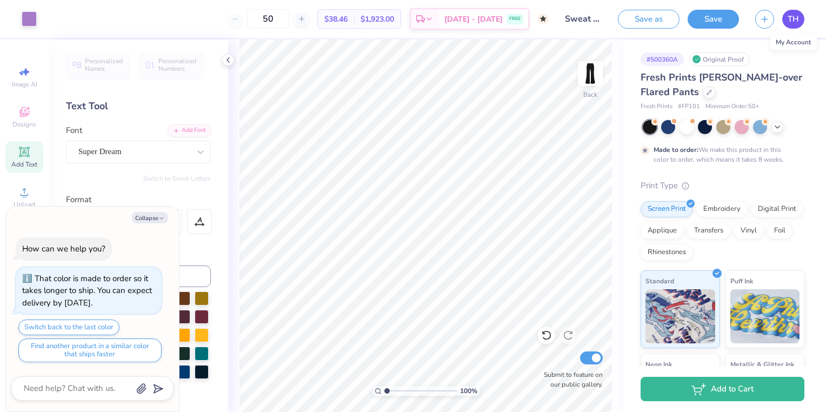
click at [792, 24] on span "TH" at bounding box center [793, 19] width 11 height 12
